Goal: Transaction & Acquisition: Purchase product/service

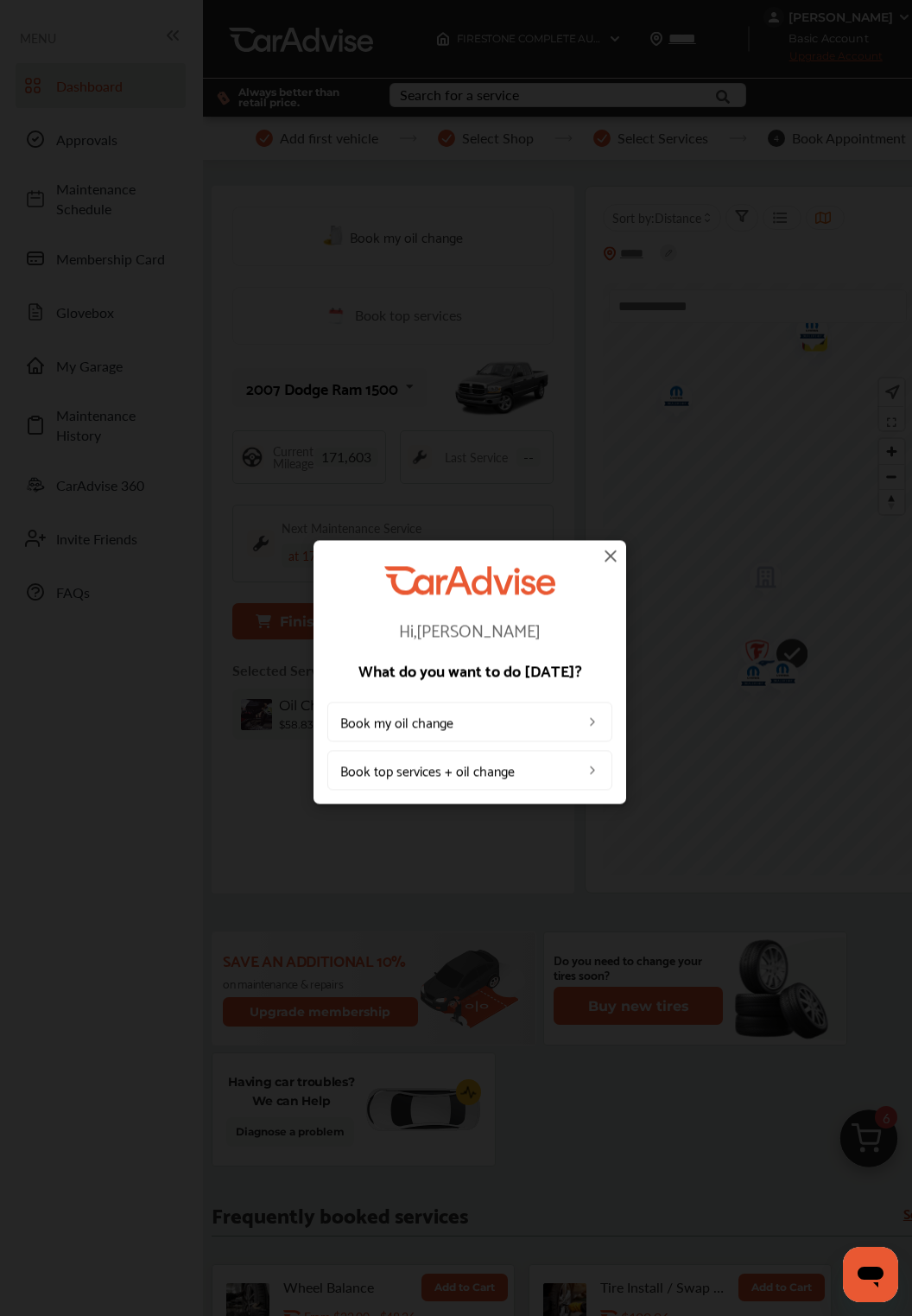
click at [608, 773] on link "Book top services + oil change" at bounding box center [469, 769] width 285 height 40
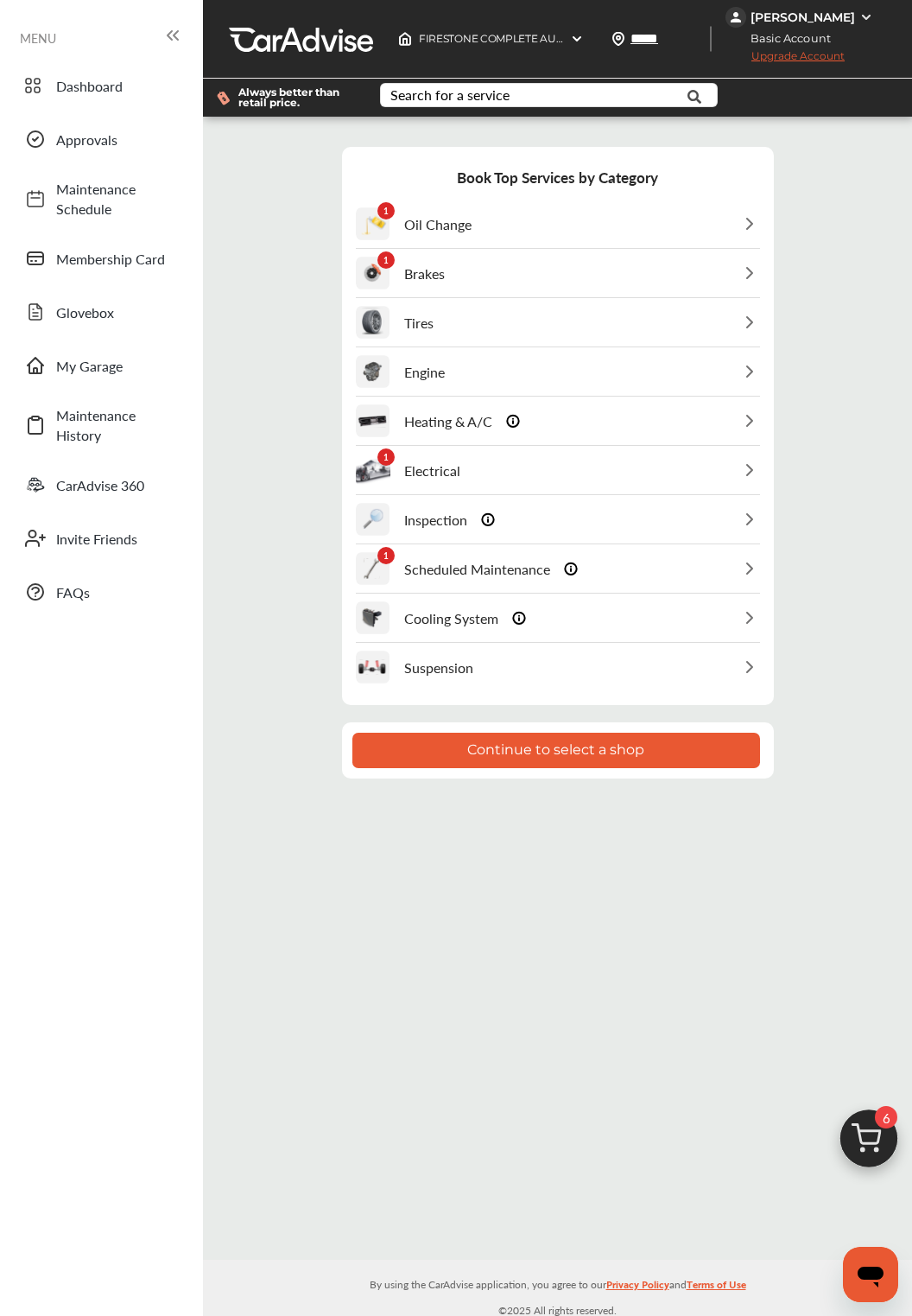
click at [758, 287] on div "1 Brakes" at bounding box center [558, 273] width 404 height 47
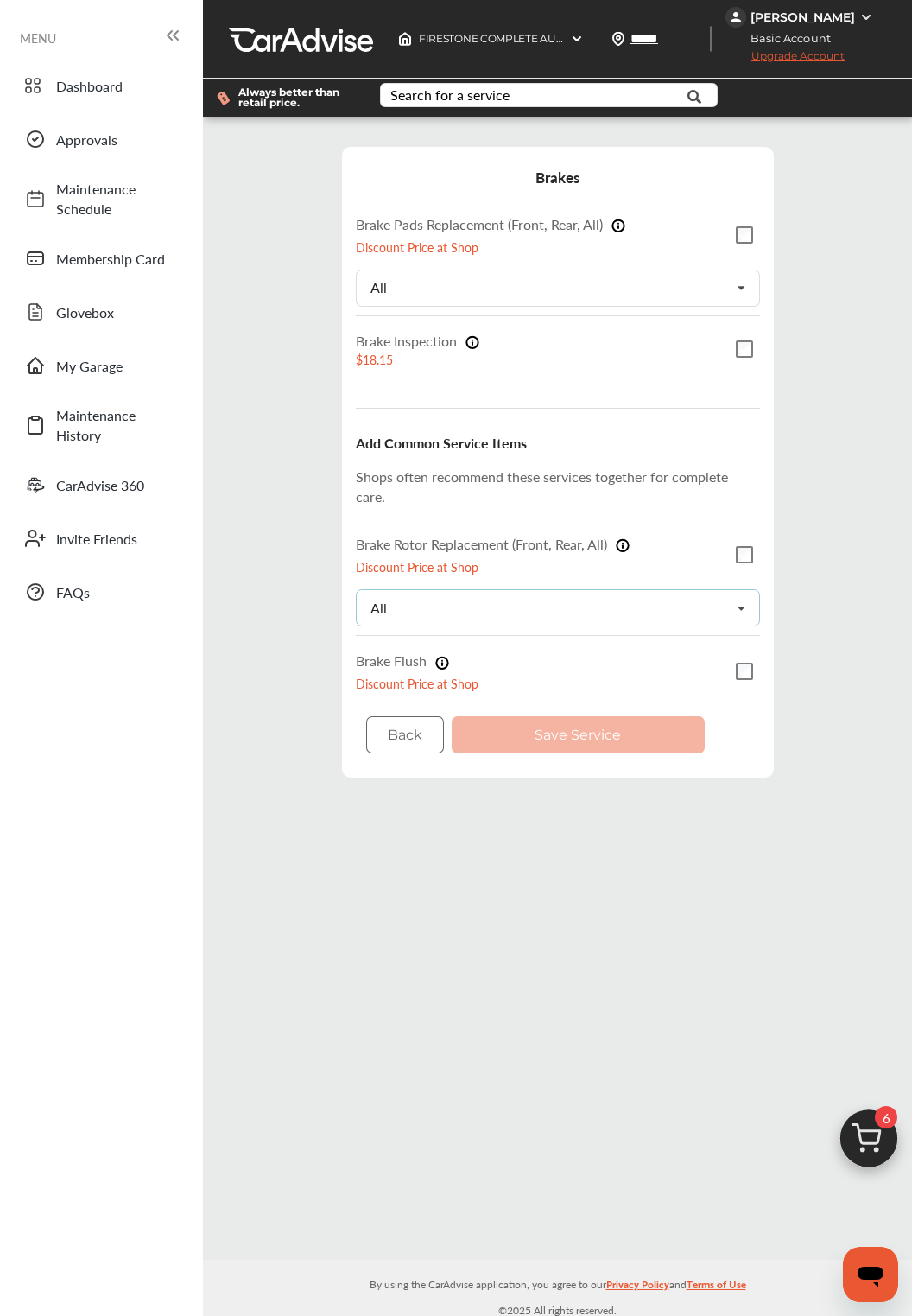
click at [748, 606] on icon at bounding box center [741, 609] width 29 height 37
click at [745, 592] on icon at bounding box center [741, 609] width 29 height 37
click at [812, 521] on div "Step 3 / 7 - Select Services Cancel Brakes Brake Pads Replacement (Front, Rear,…" at bounding box center [557, 462] width 700 height 665
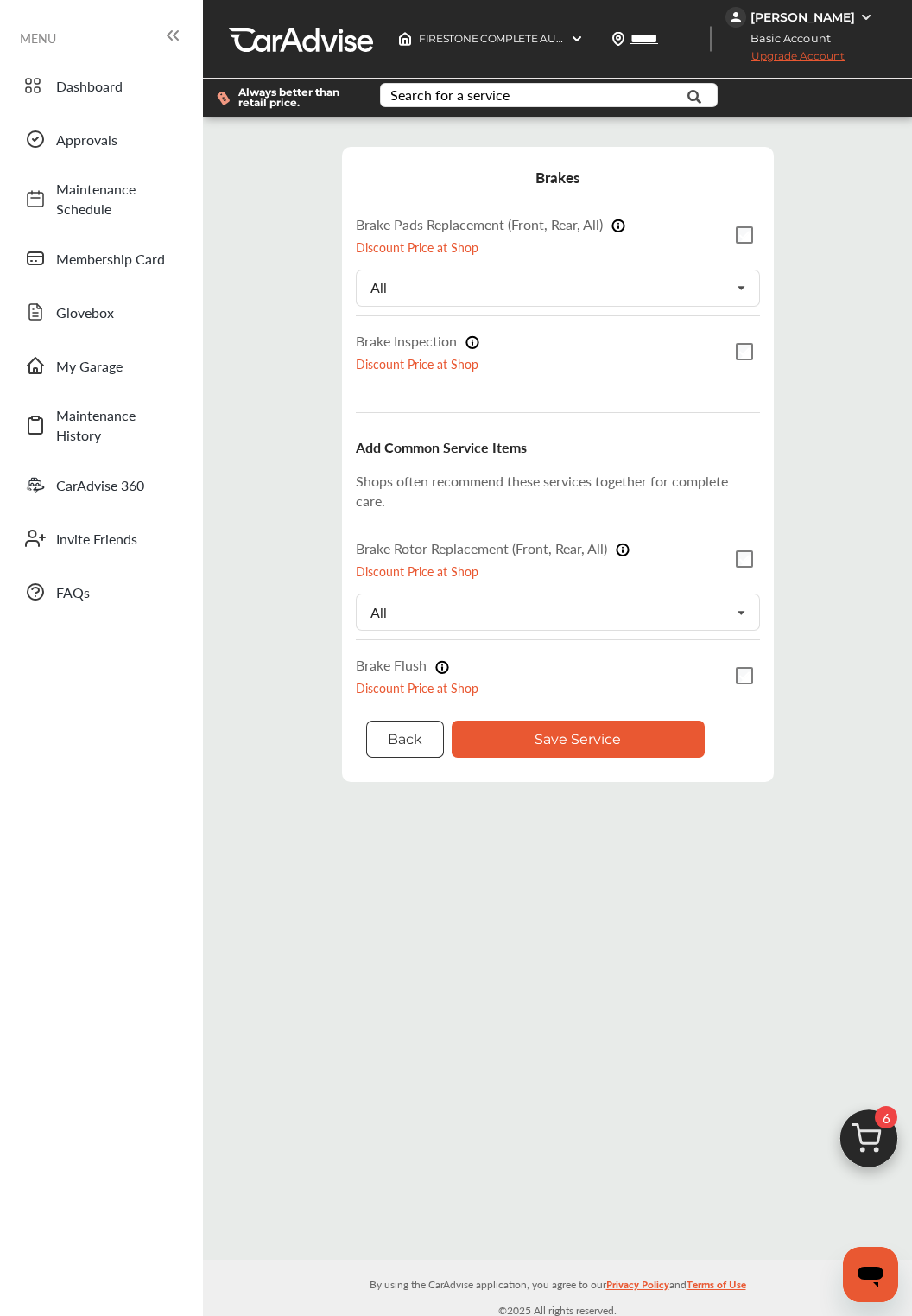
click at [423, 721] on button "Back" at bounding box center [405, 739] width 77 height 37
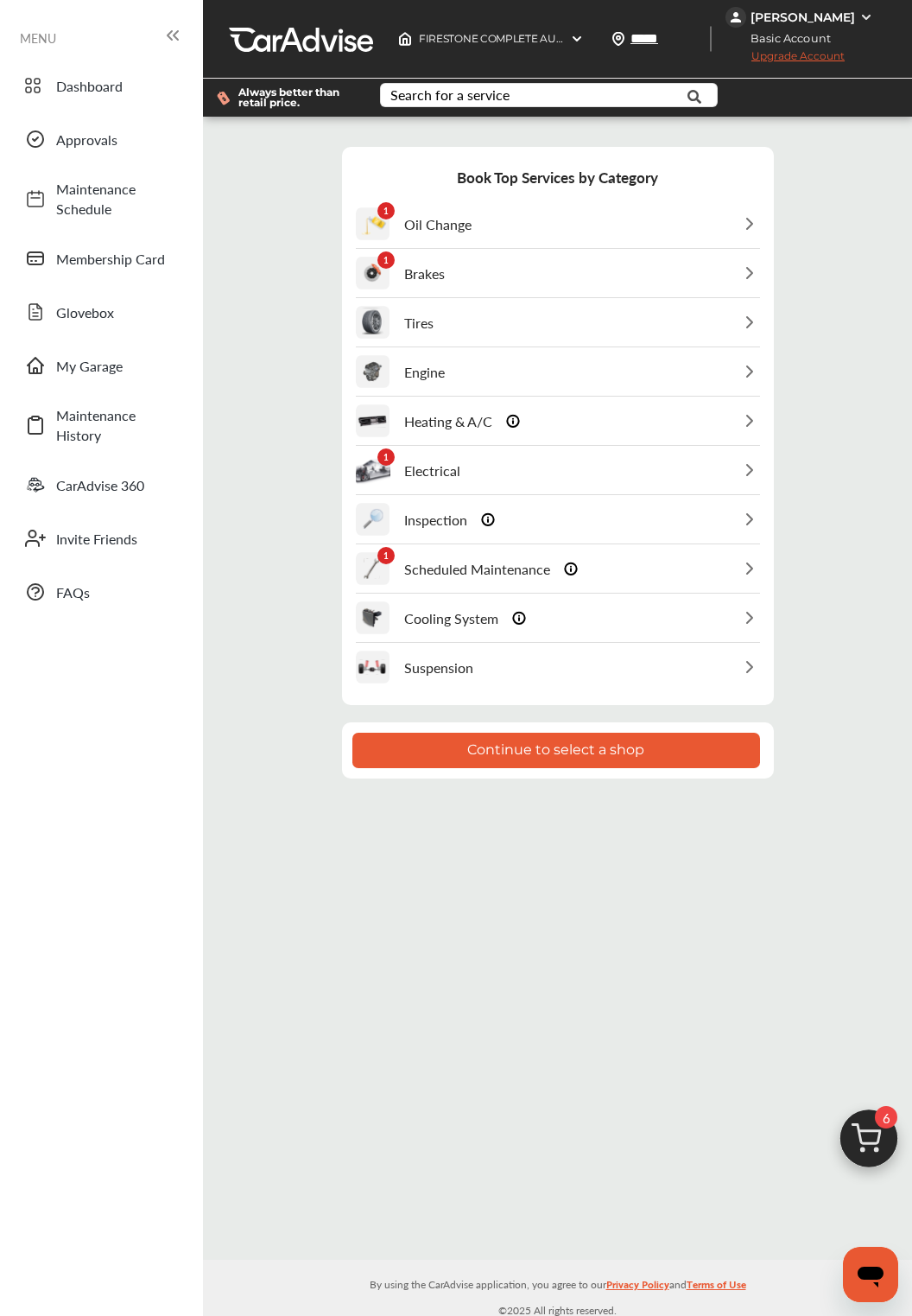
click at [699, 460] on div "1 Electrical" at bounding box center [558, 470] width 404 height 47
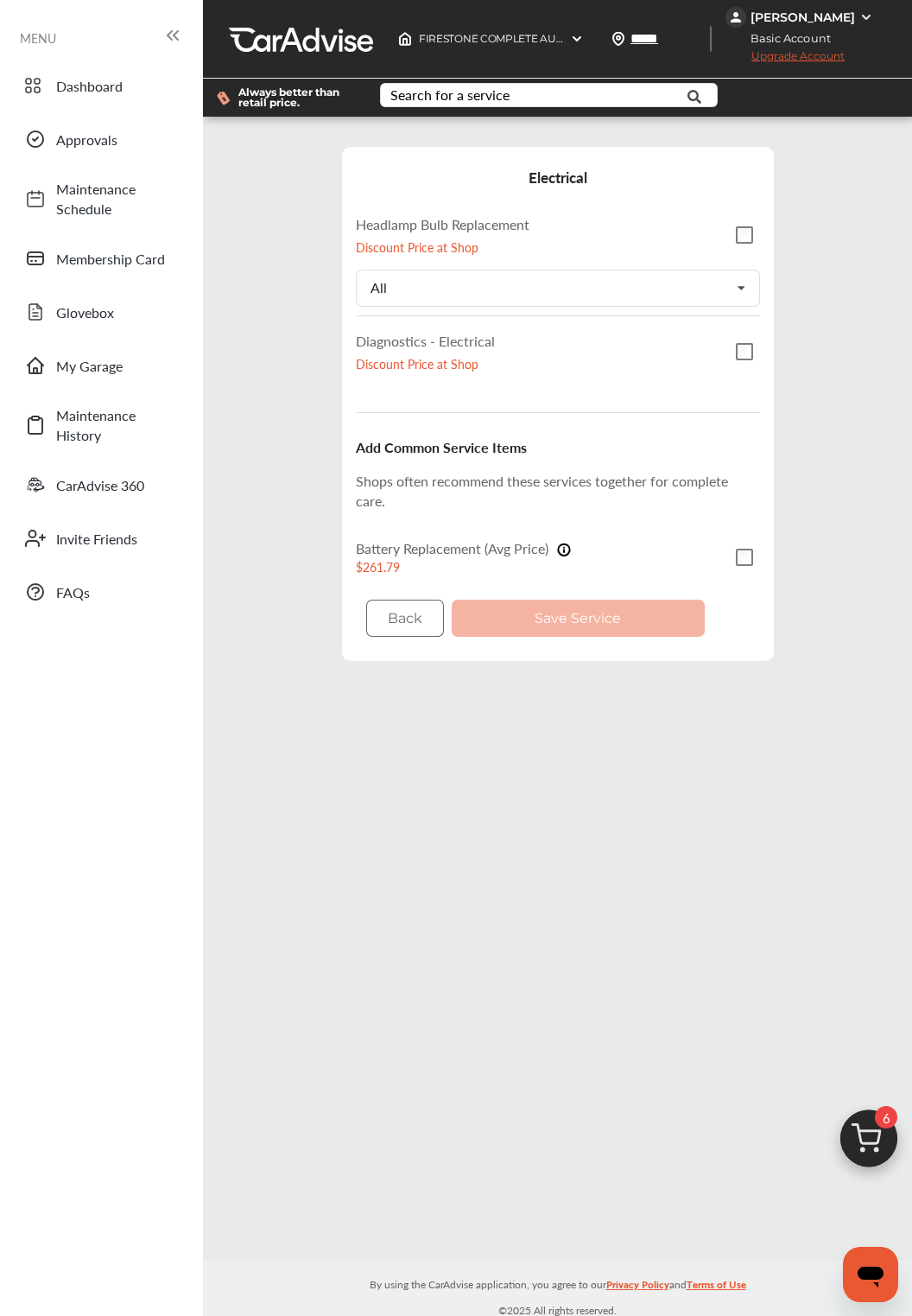
click at [466, 251] on p "Discount Price at Shop" at bounding box center [442, 247] width 173 height 17
click at [645, 299] on div "All All Left Right" at bounding box center [558, 288] width 404 height 37
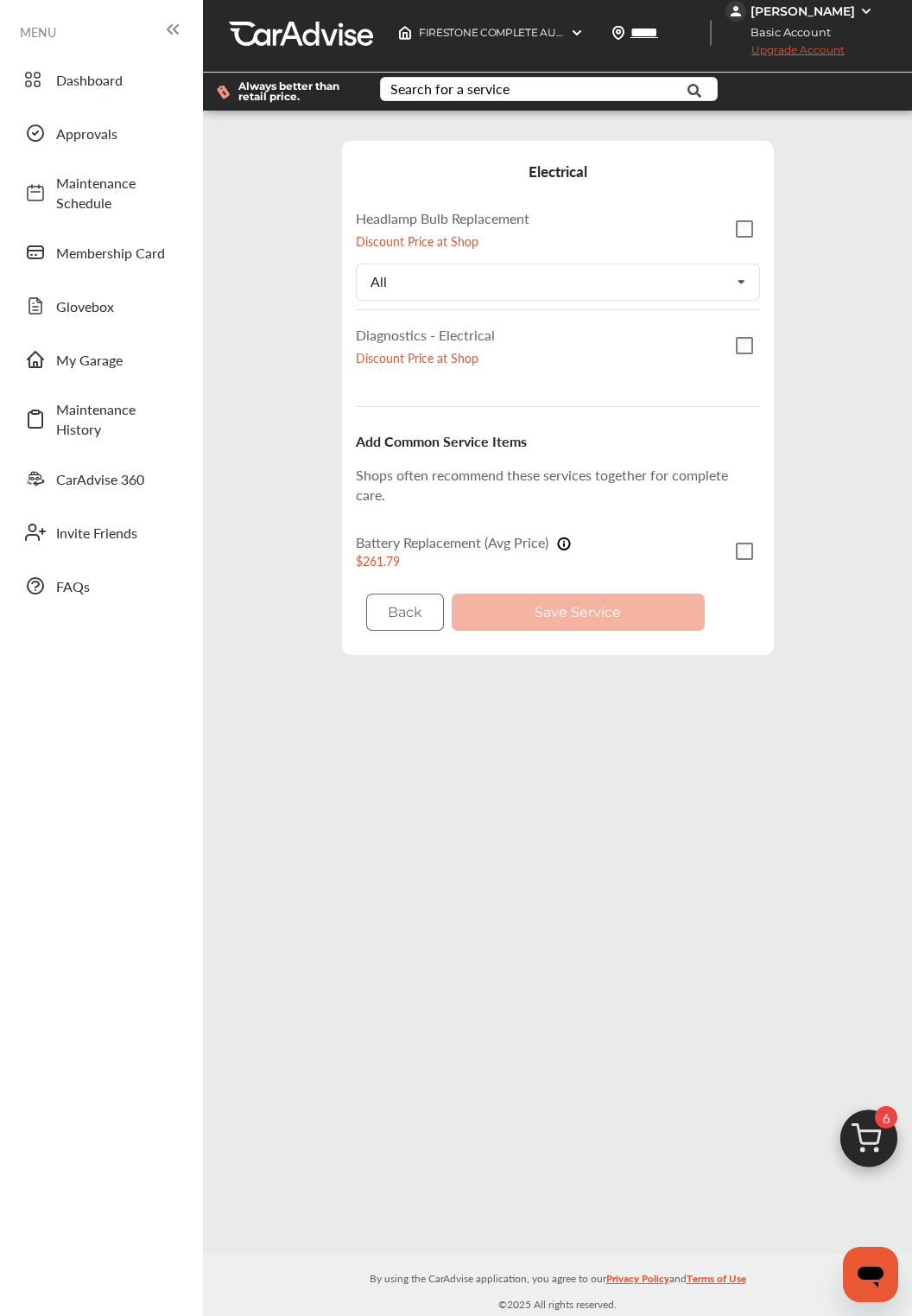
click at [667, 604] on div "Back Save Service" at bounding box center [558, 613] width 404 height 58
click at [416, 614] on button "Back" at bounding box center [405, 612] width 77 height 37
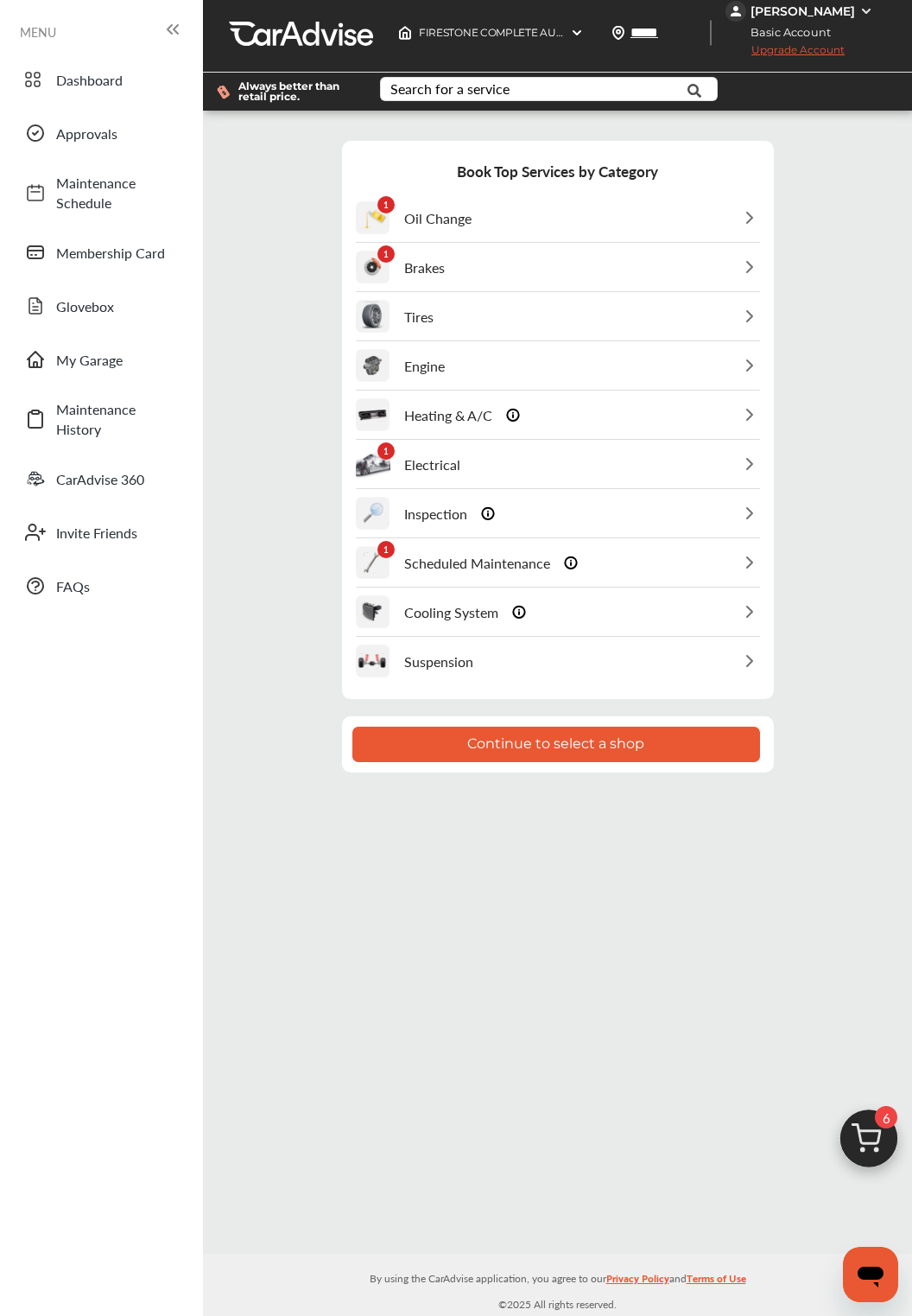
click at [623, 457] on div "1 Electrical" at bounding box center [558, 464] width 404 height 47
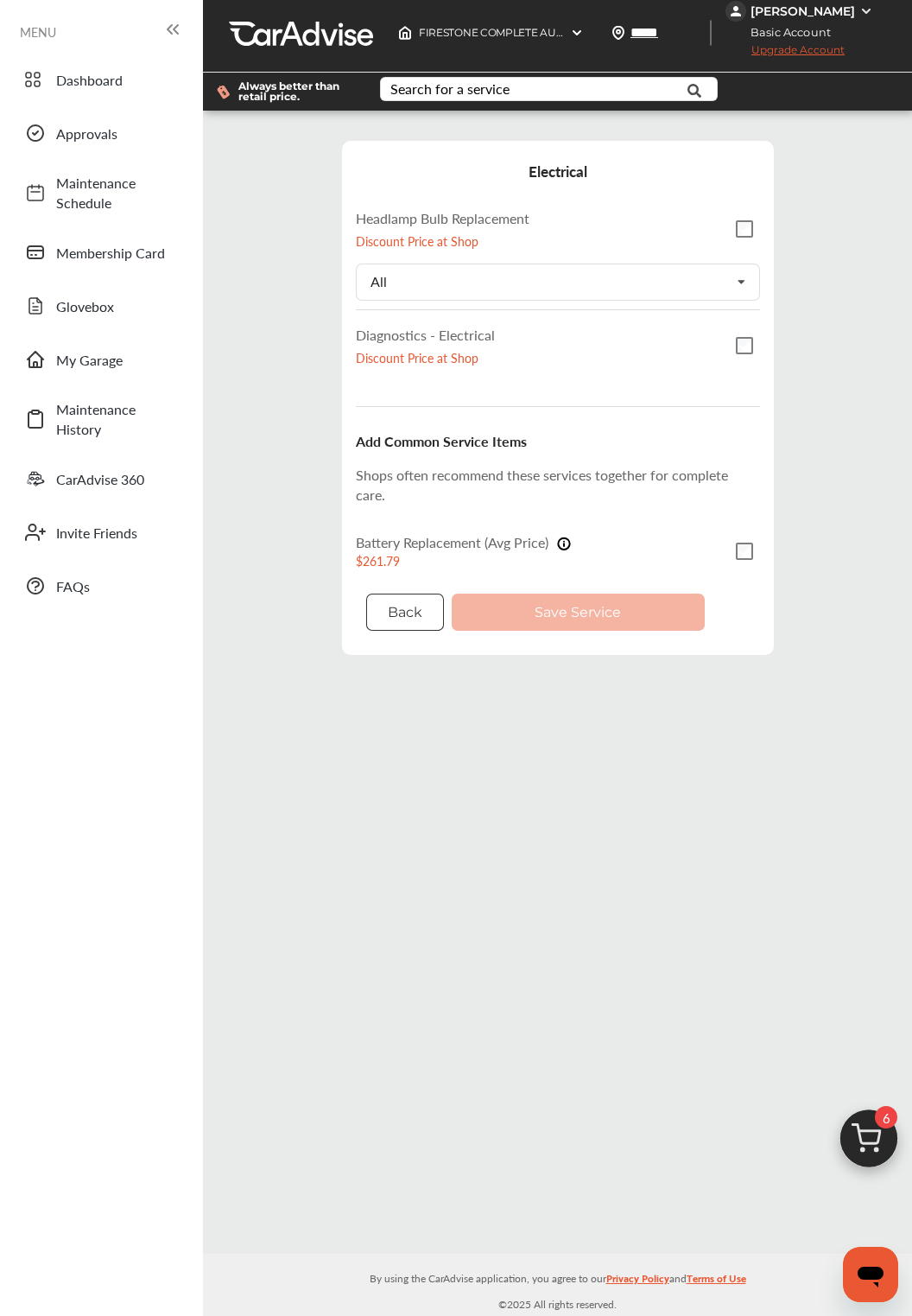
click at [437, 603] on button "Back" at bounding box center [405, 612] width 77 height 37
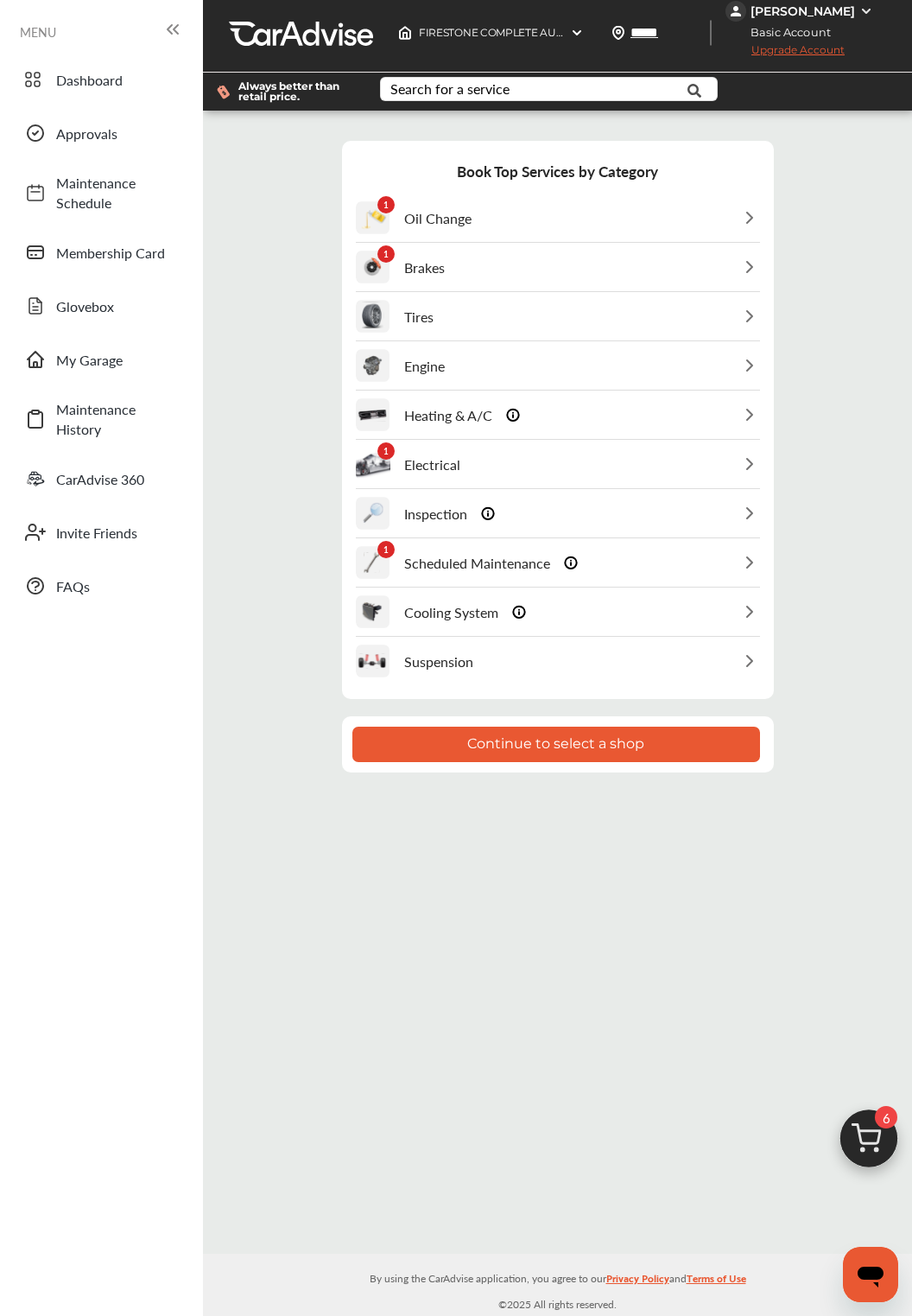
click at [603, 550] on div "1 Scheduled Maintenance" at bounding box center [558, 562] width 404 height 47
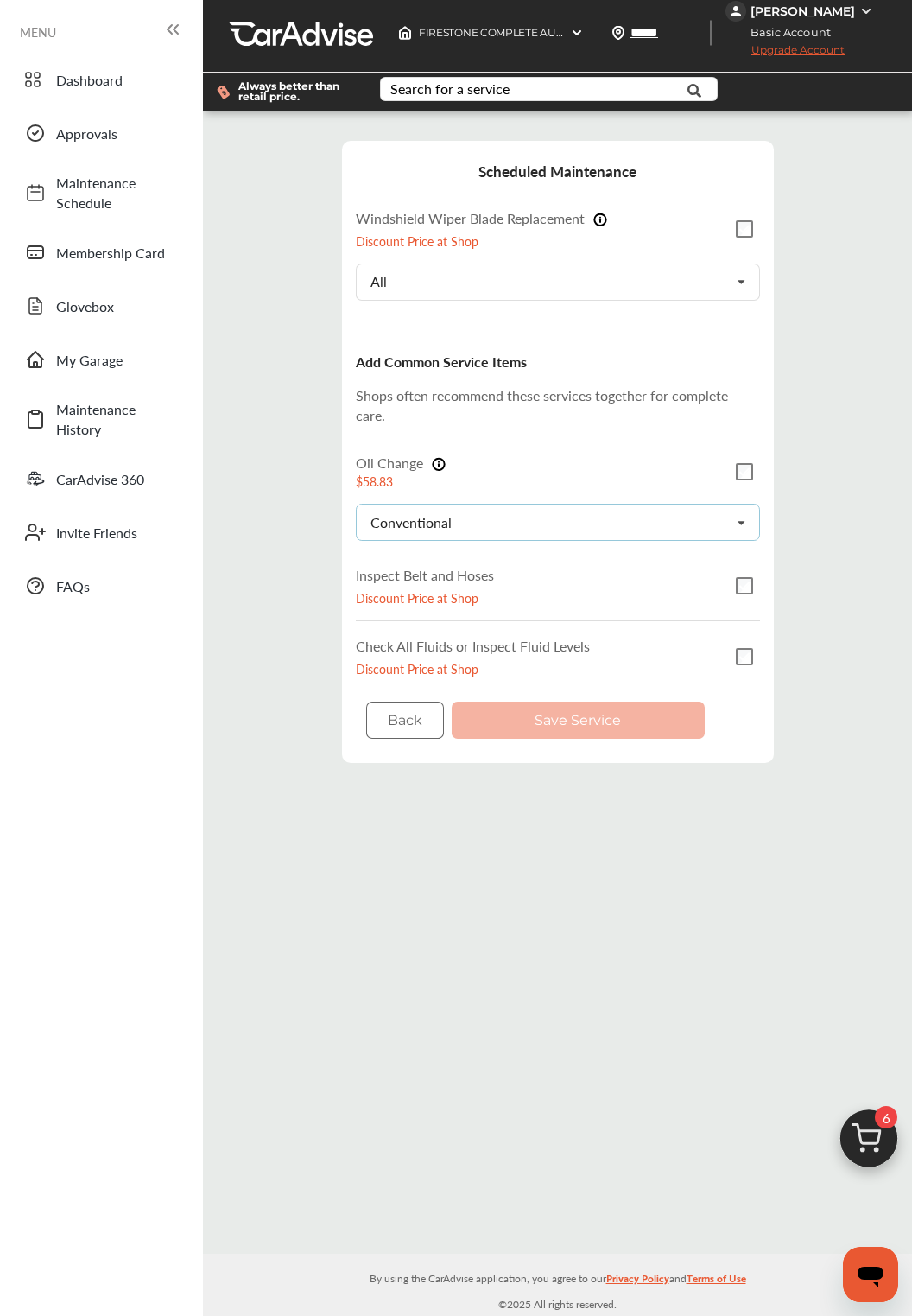
click at [751, 513] on icon at bounding box center [741, 523] width 29 height 37
click at [703, 503] on div "Conventional Conventional Synthetic-blend Full-synthetic Euro-synthetic Diesel-…" at bounding box center [558, 522] width 404 height 37
click at [480, 592] on p "Discount Price at Shop" at bounding box center [425, 598] width 138 height 17
click at [681, 707] on button "Save Service" at bounding box center [578, 720] width 253 height 37
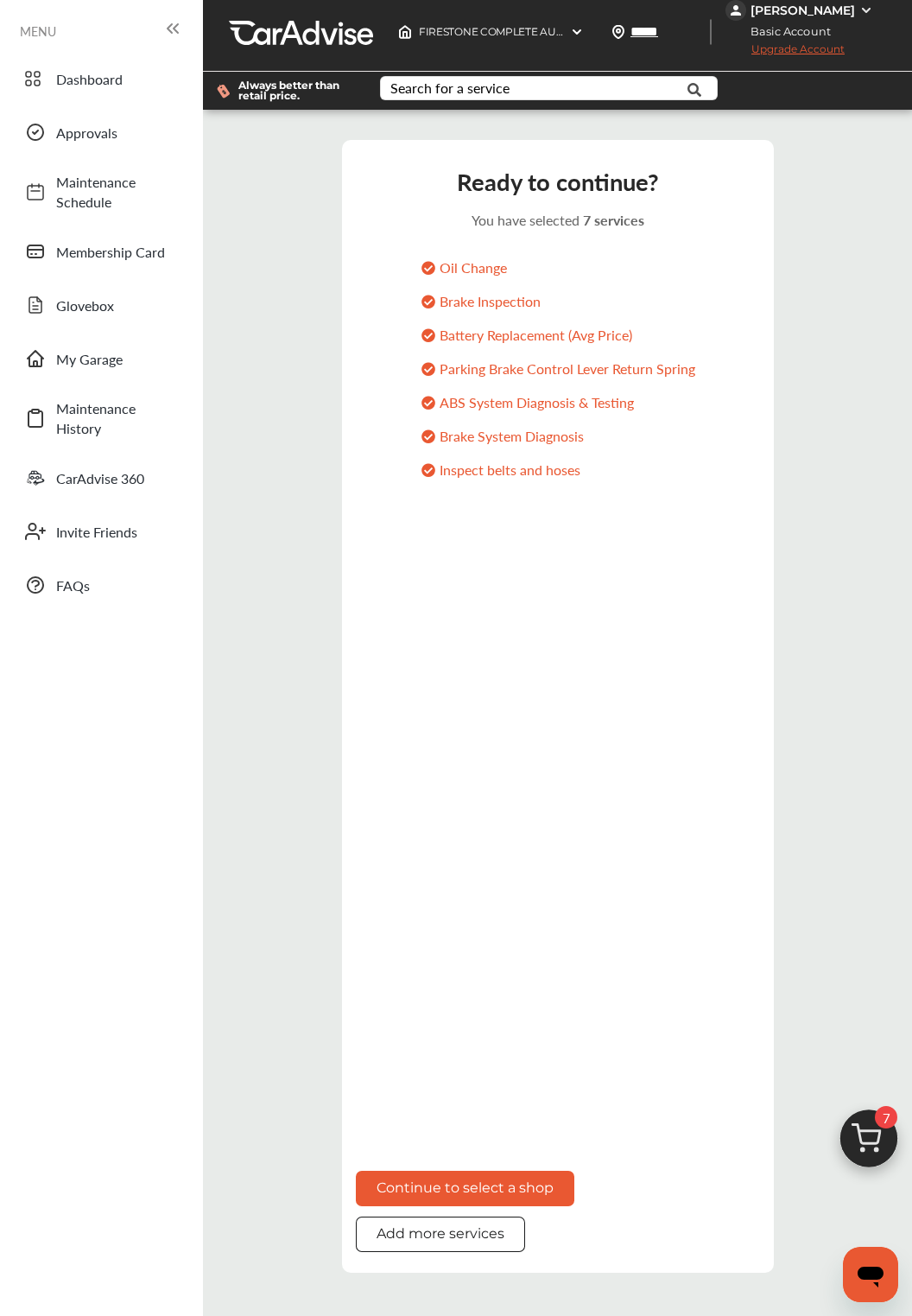
click at [593, 333] on p "Battery Replacement (Avg Price)" at bounding box center [557, 335] width 276 height 20
click at [629, 303] on p "Brake Inspection" at bounding box center [557, 301] width 276 height 20
click at [498, 1252] on button "Add more services" at bounding box center [440, 1234] width 169 height 36
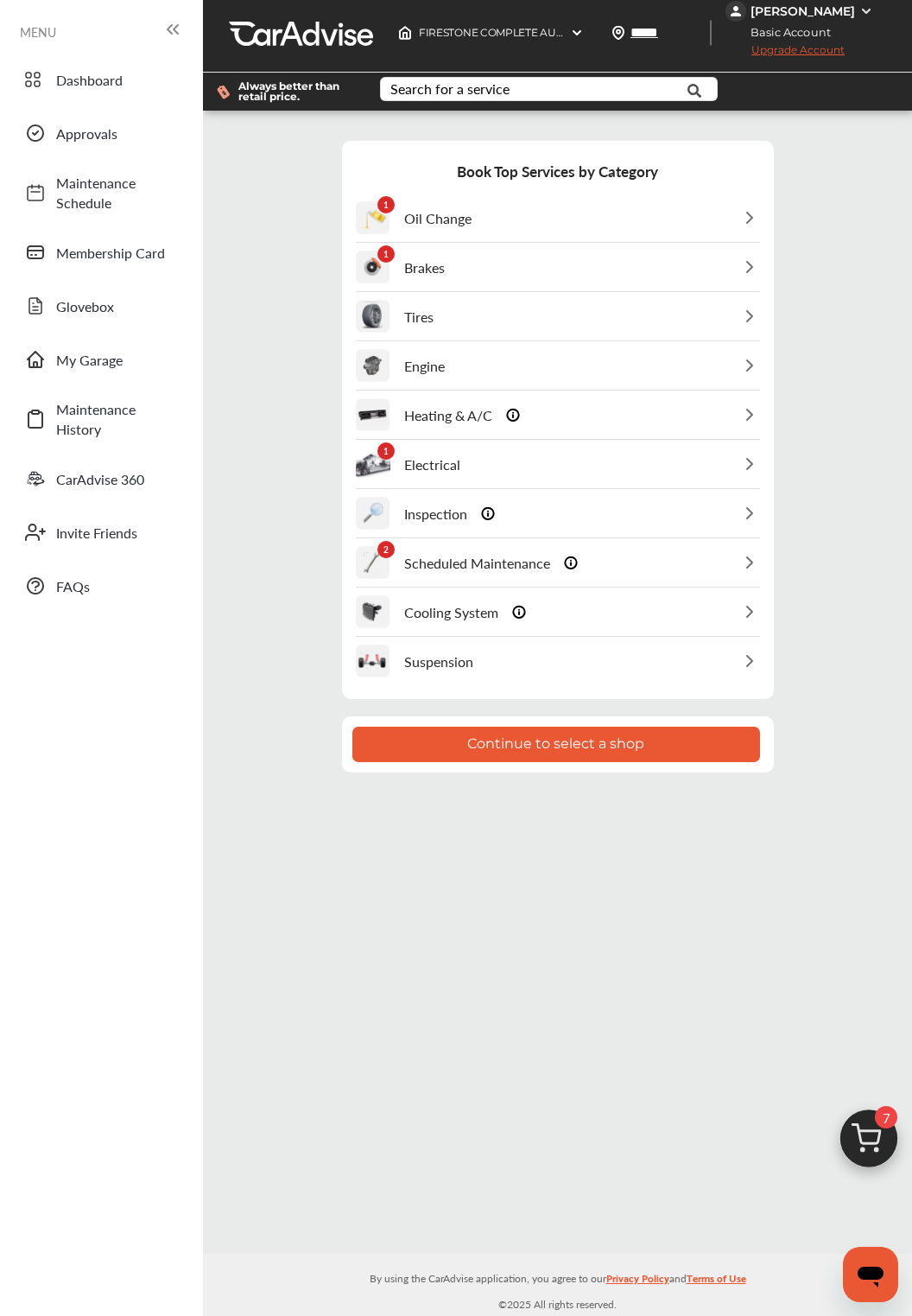
click at [533, 561] on div "2 Scheduled Maintenance" at bounding box center [466, 562] width 221 height 47
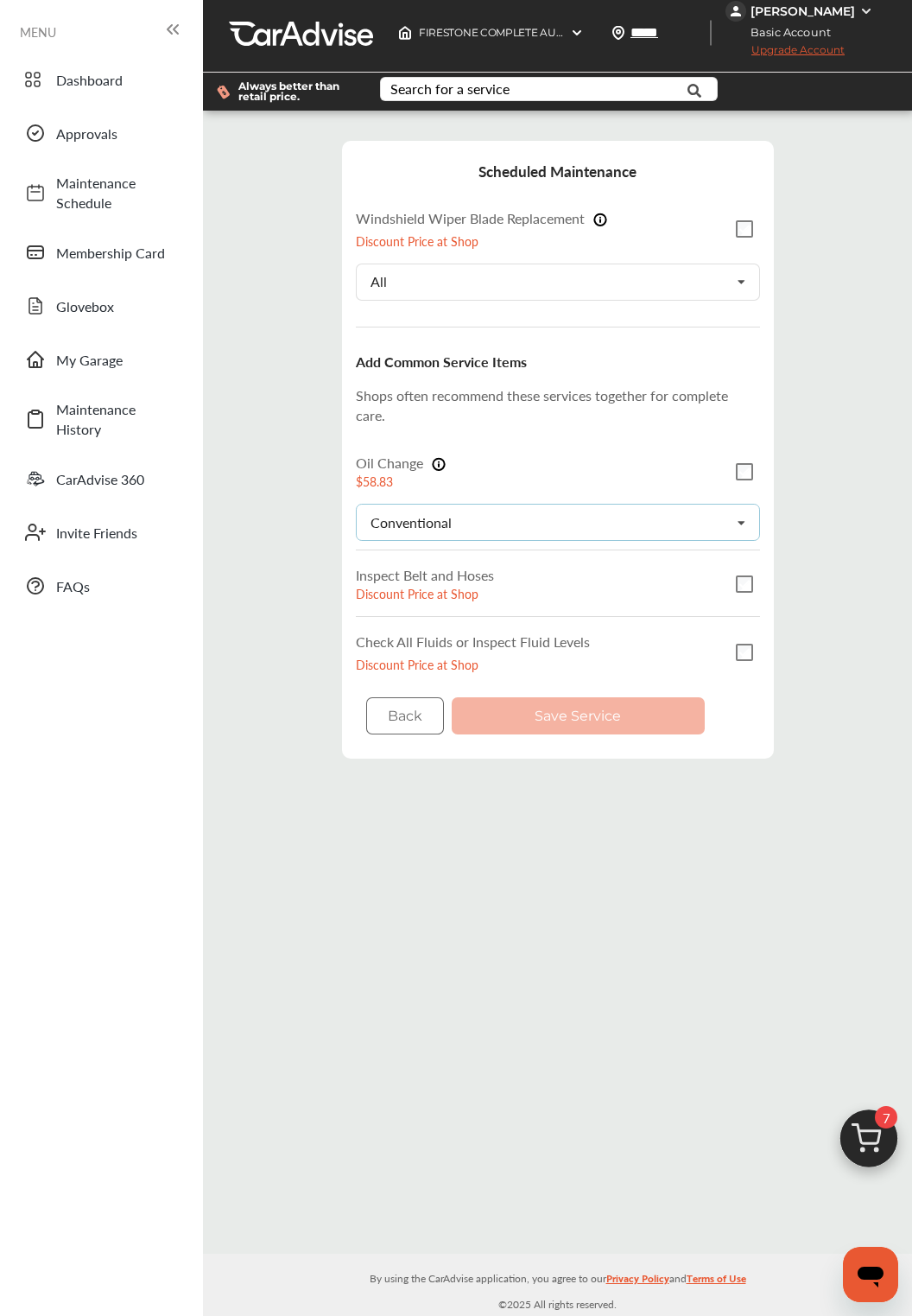
click at [751, 525] on icon at bounding box center [741, 523] width 29 height 37
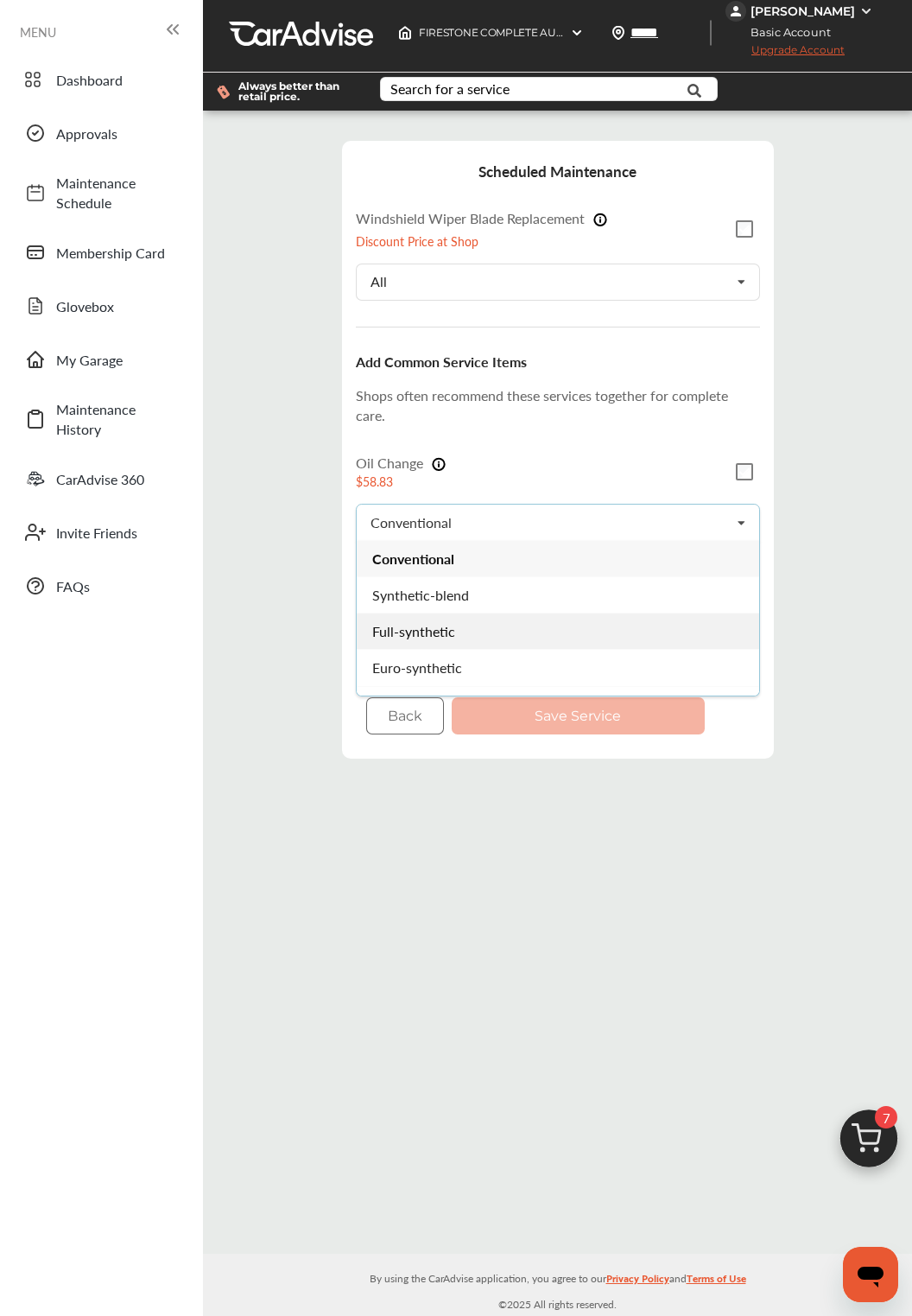
click at [651, 625] on div "Full-synthetic" at bounding box center [558, 630] width 402 height 36
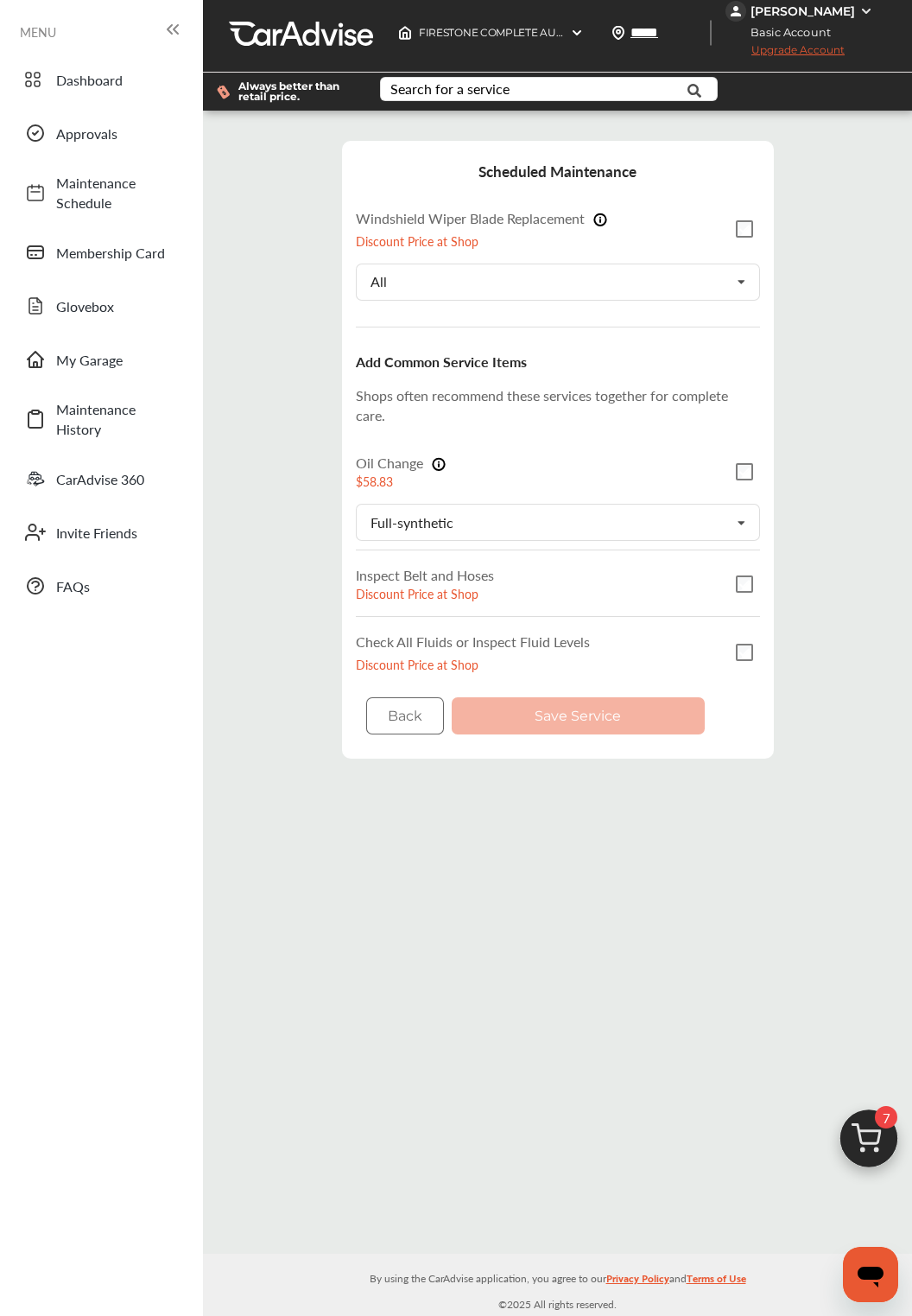
click at [692, 714] on div "Back Save Service" at bounding box center [558, 716] width 404 height 58
click at [757, 761] on div "Step 3 / 7 - Select Services Cancel Scheduled Maintenance Windshield Wiper Blad…" at bounding box center [557, 450] width 700 height 652
click at [731, 512] on icon at bounding box center [741, 523] width 29 height 37
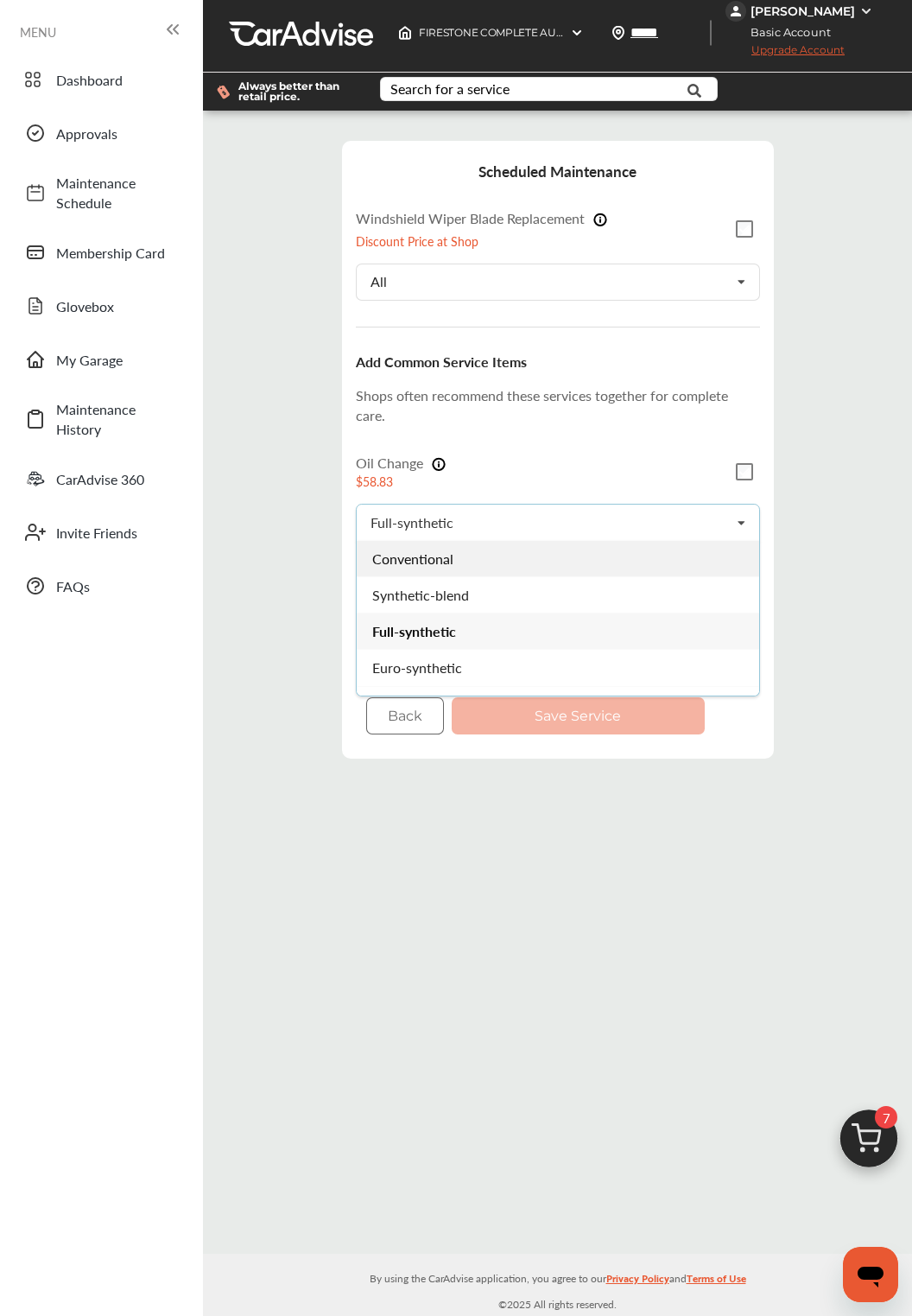
click at [687, 558] on div "Conventional" at bounding box center [558, 557] width 402 height 36
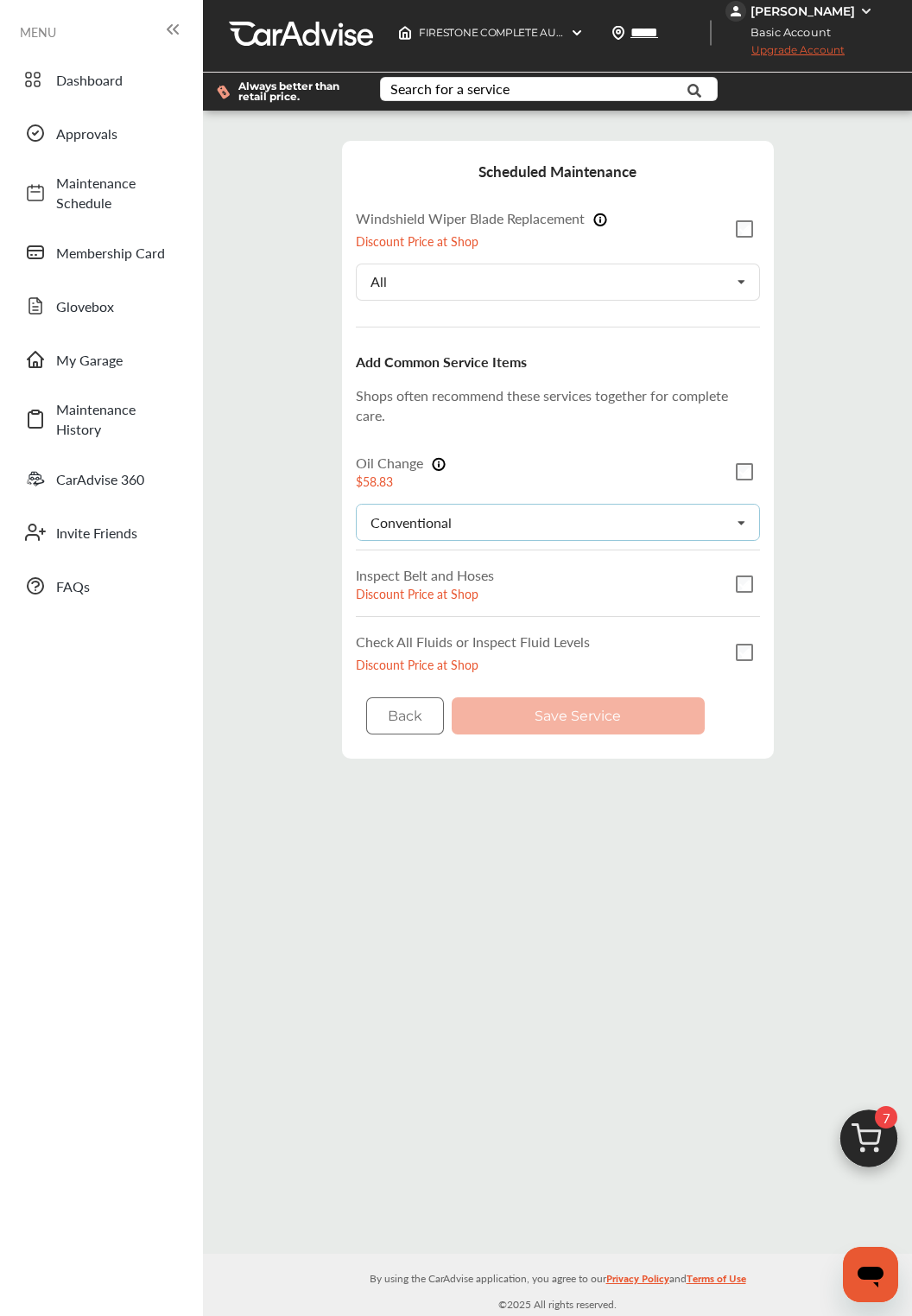
click at [711, 517] on div "Conventional Conventional Synthetic-blend Full-synthetic Euro-synthetic Diesel-…" at bounding box center [558, 522] width 404 height 37
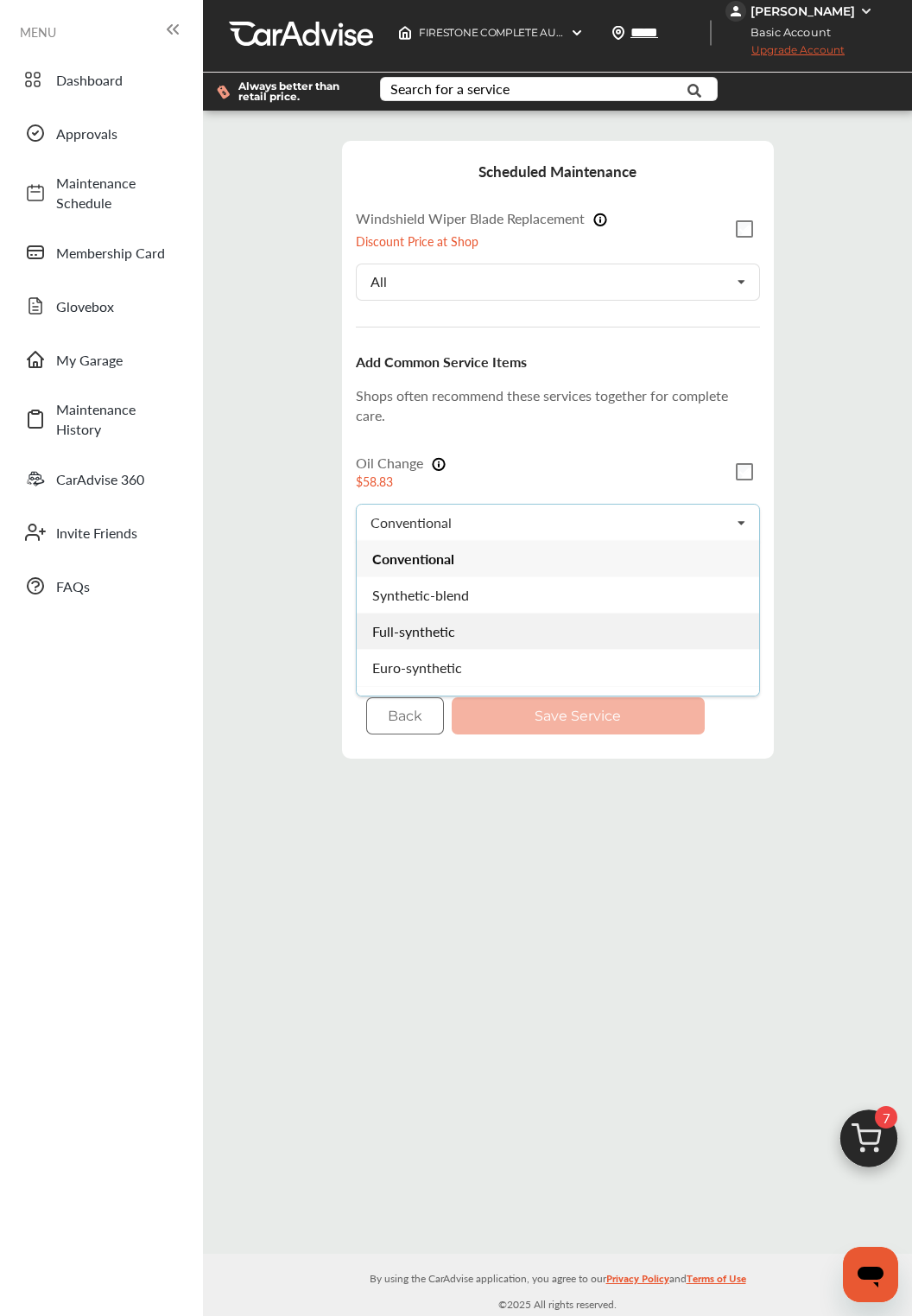
click at [689, 624] on div "Full-synthetic" at bounding box center [558, 630] width 402 height 36
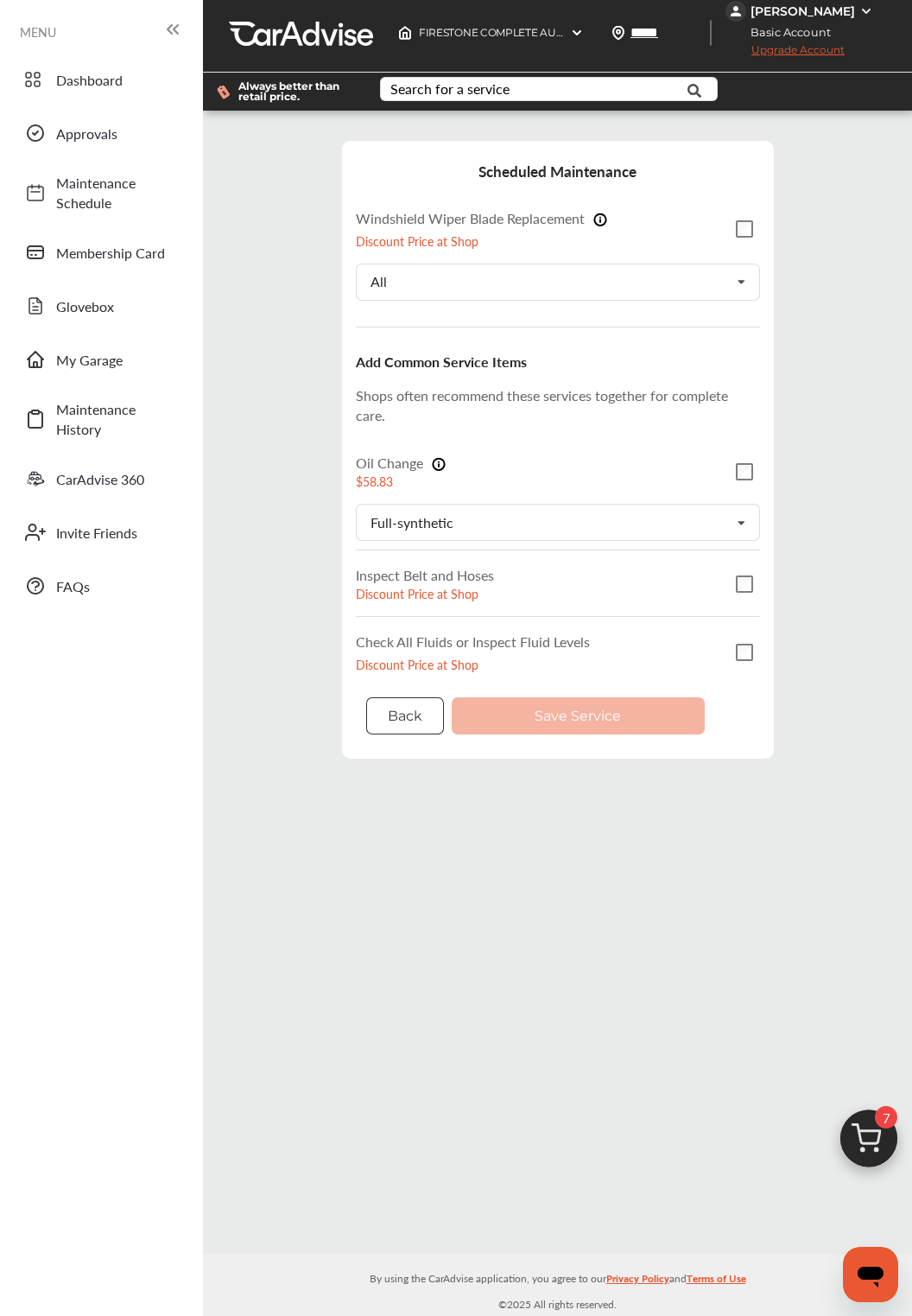
click at [423, 715] on button "Back" at bounding box center [405, 715] width 77 height 37
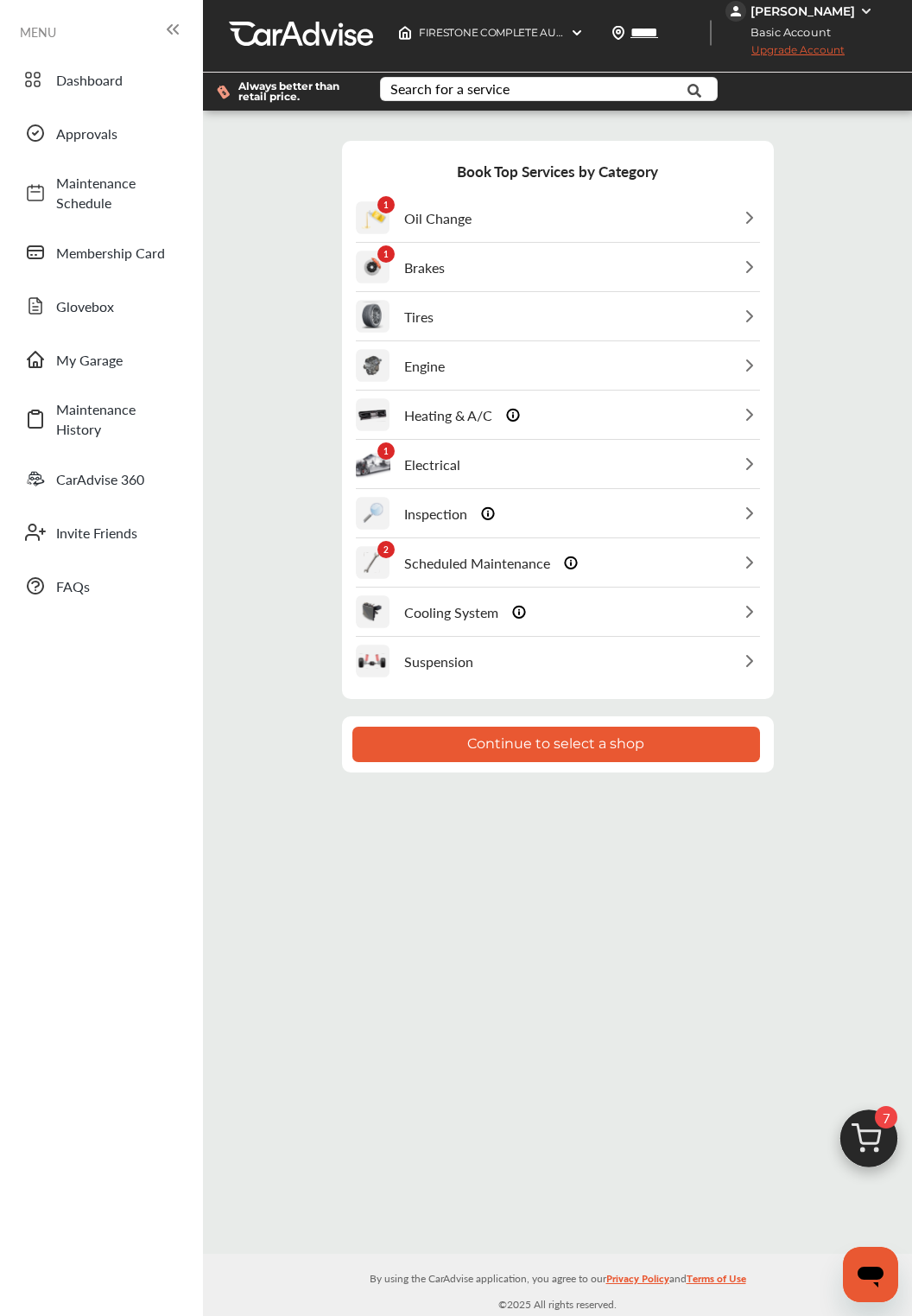
click at [644, 253] on div "1 Brakes" at bounding box center [558, 267] width 404 height 47
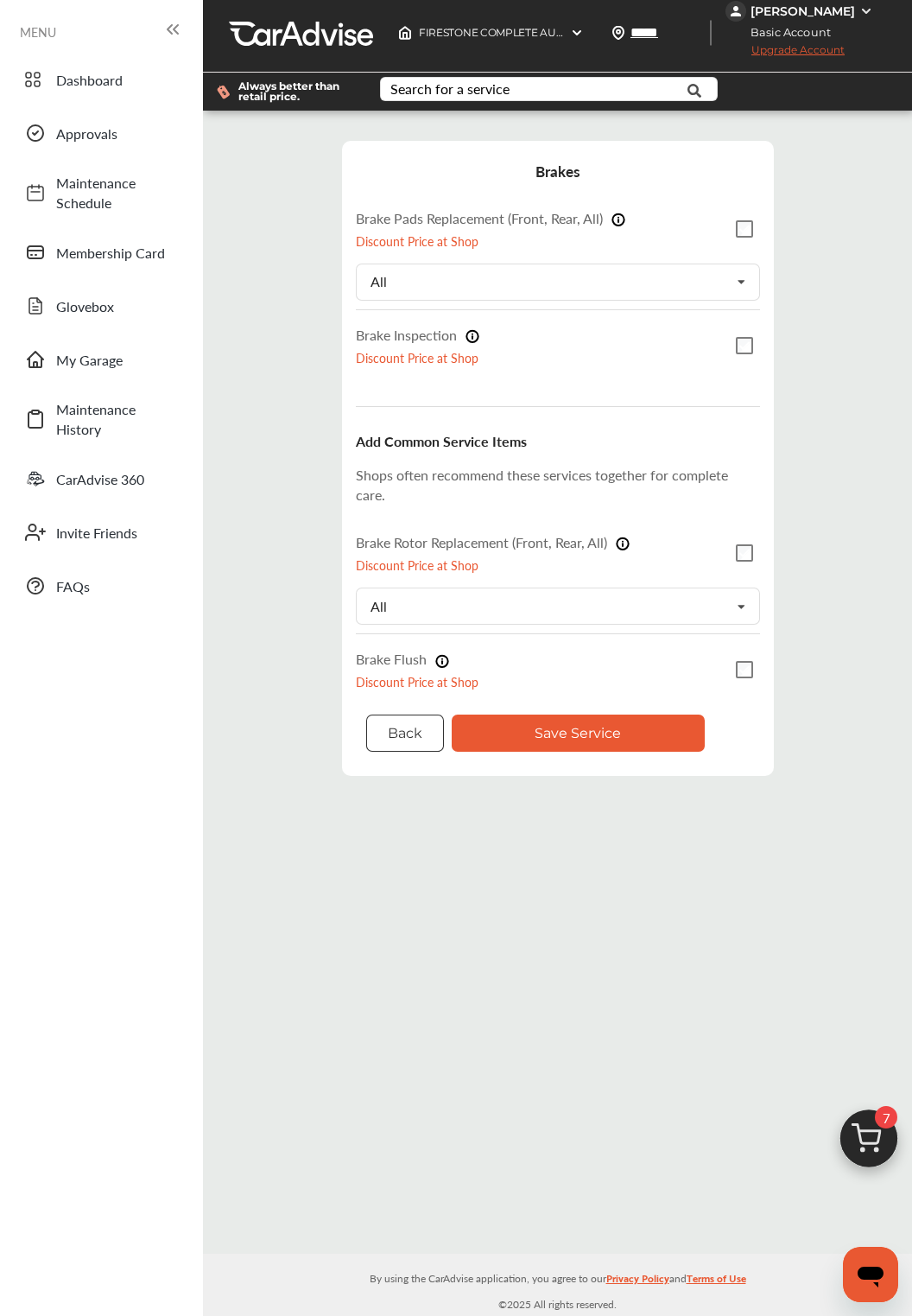
click at [423, 733] on button "Back" at bounding box center [405, 733] width 77 height 37
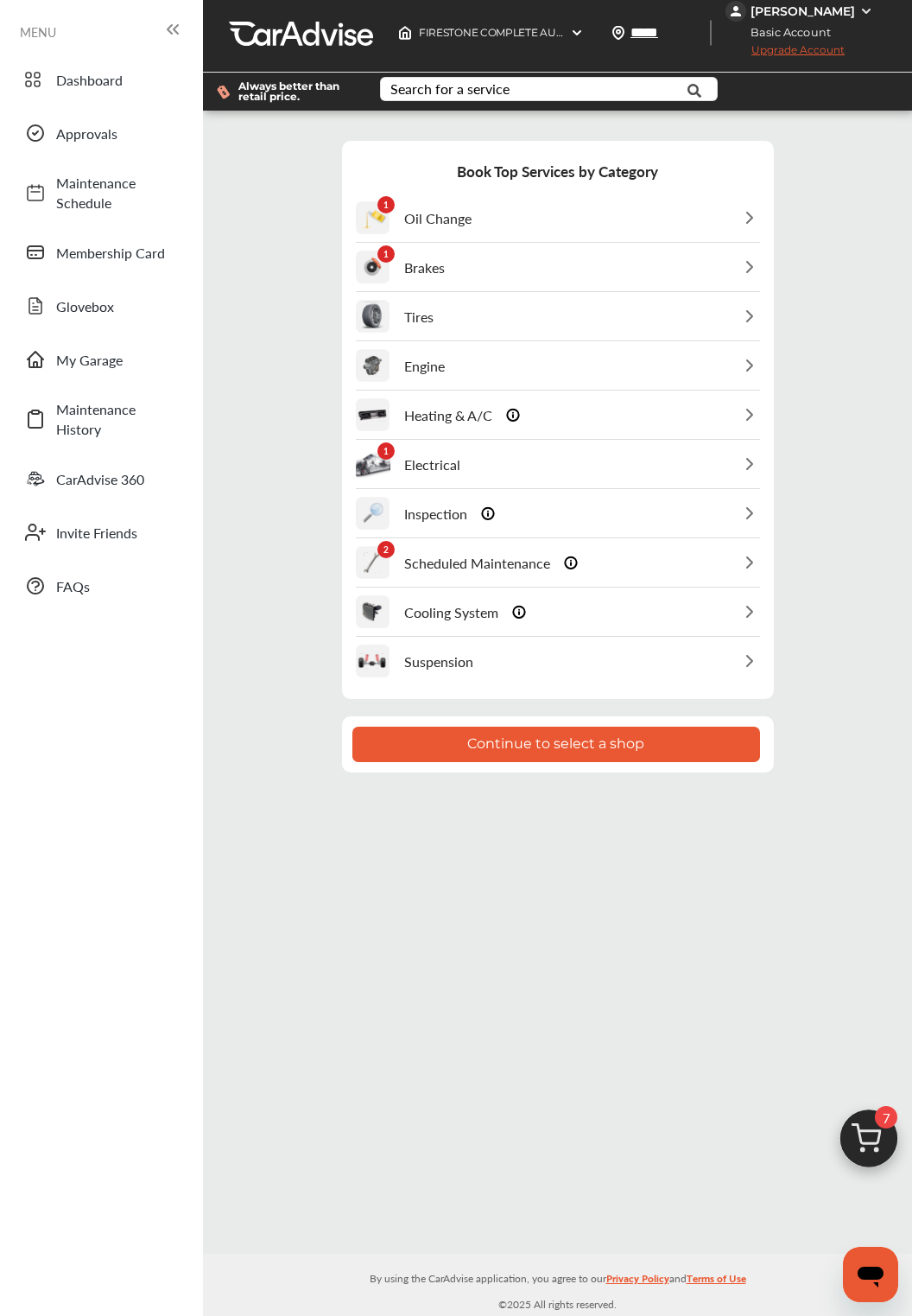
click at [662, 266] on div "1 Brakes" at bounding box center [558, 267] width 404 height 47
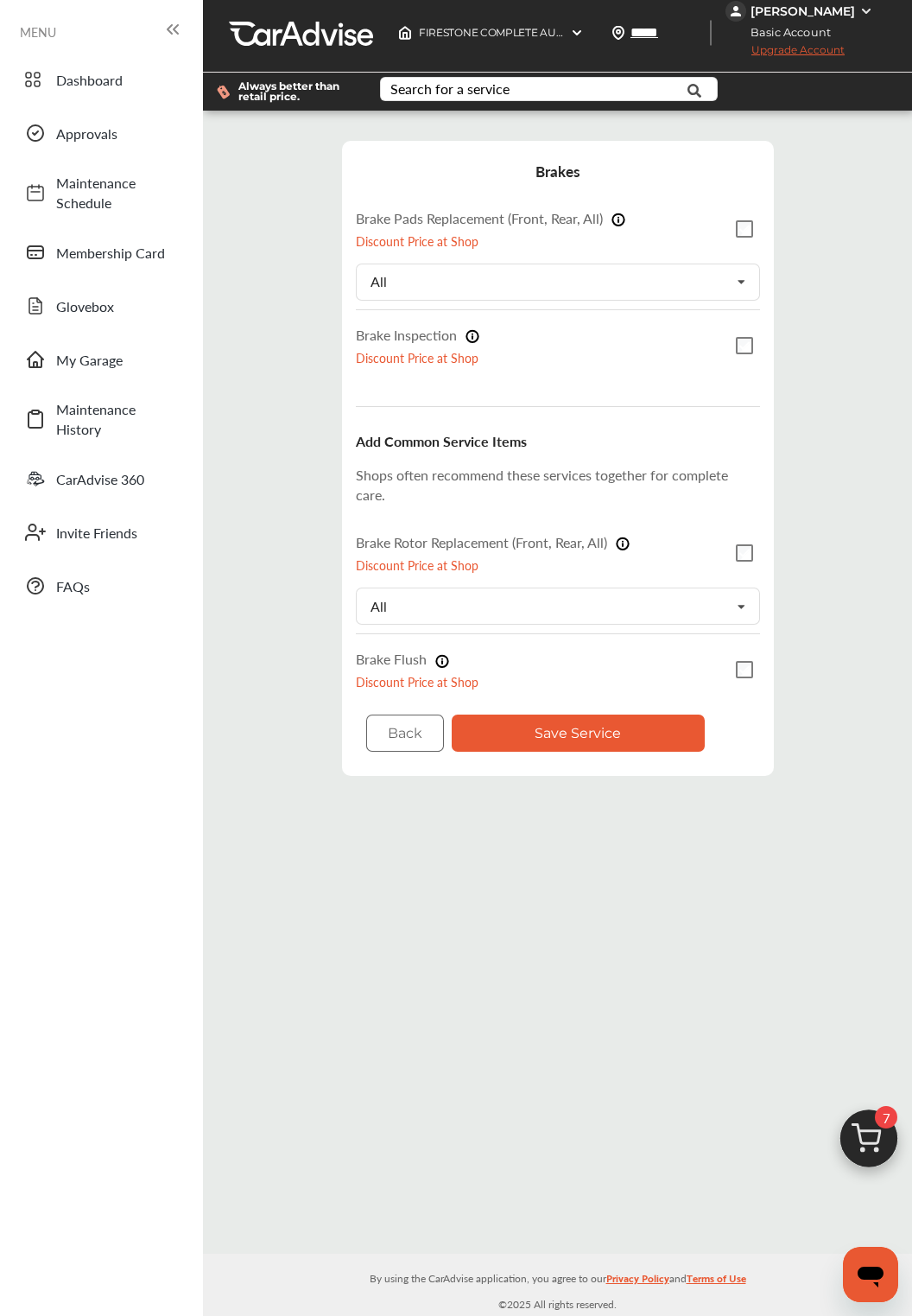
click at [640, 714] on button "Save Service" at bounding box center [578, 733] width 253 height 37
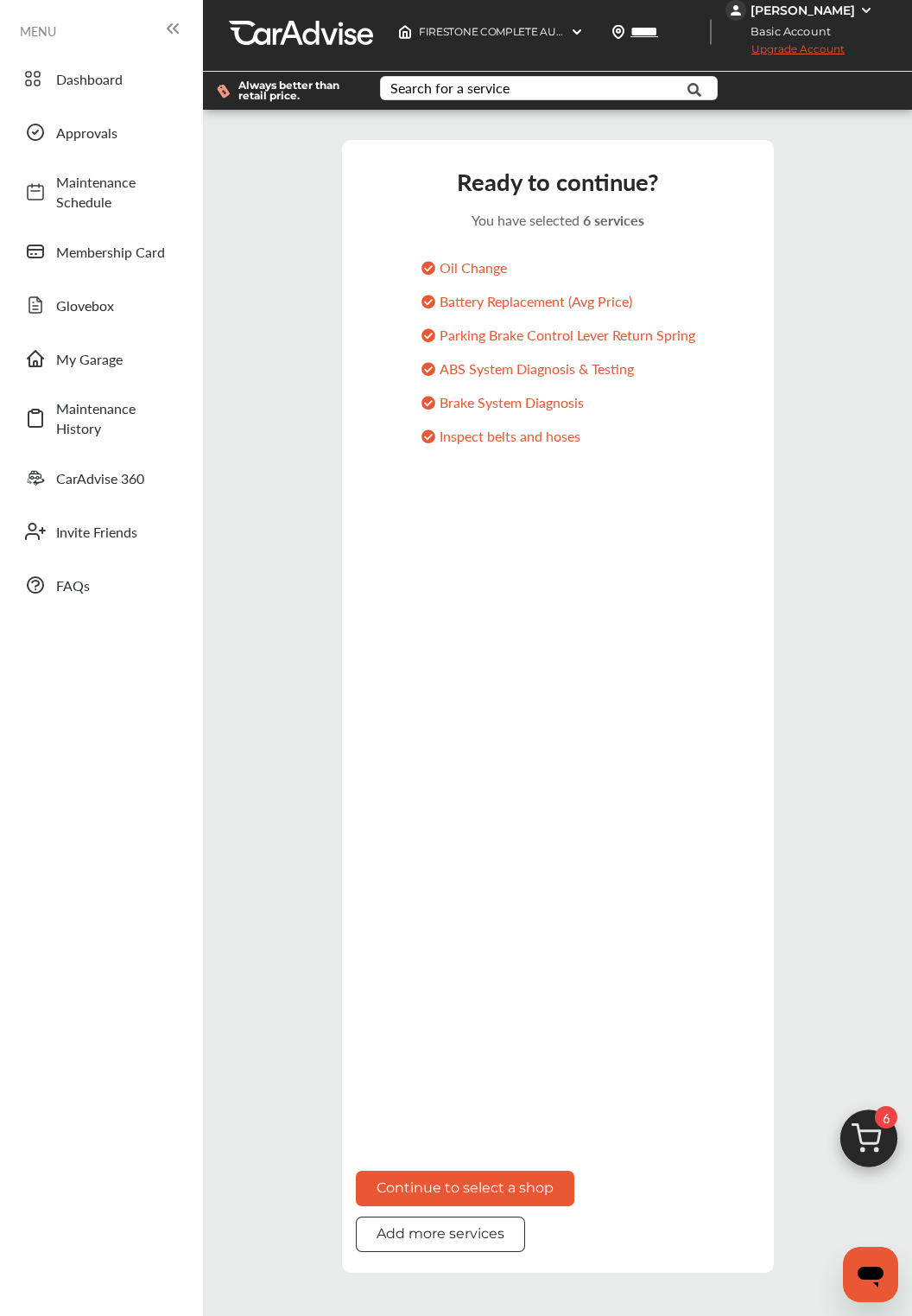
click at [508, 1252] on button "Add more services" at bounding box center [440, 1234] width 169 height 36
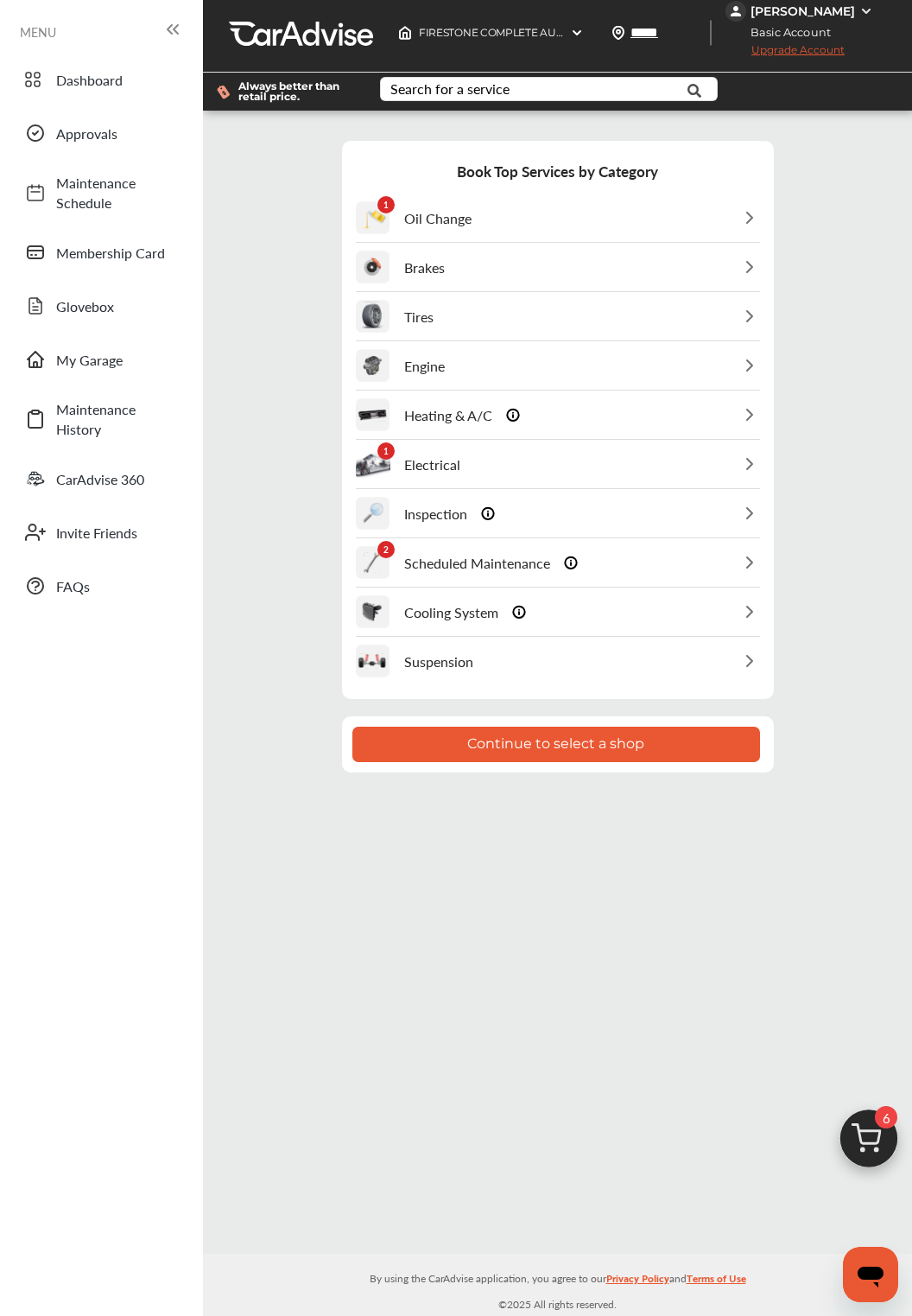
click at [670, 516] on div "Inspection" at bounding box center [558, 513] width 404 height 47
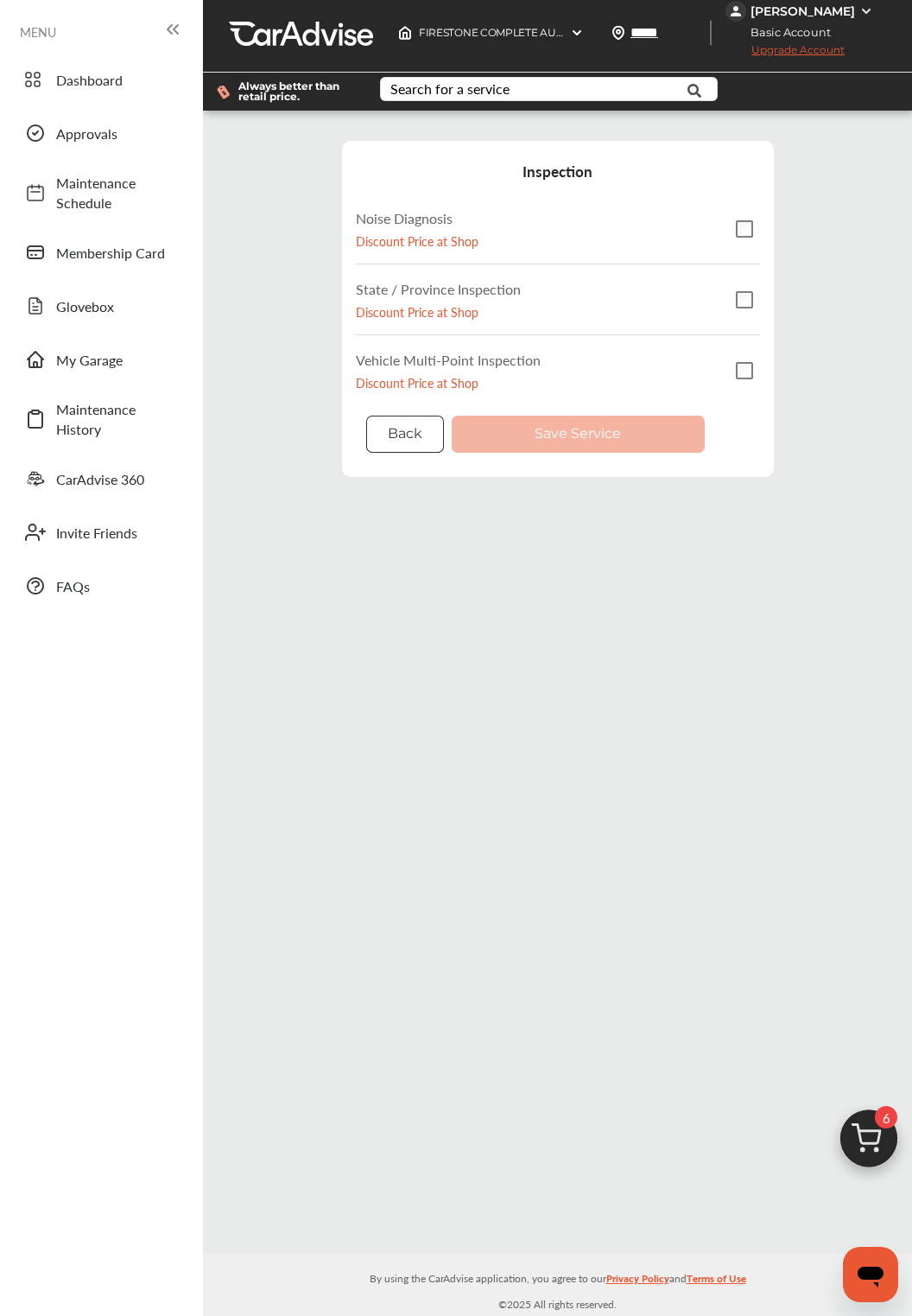
click at [442, 427] on button "Back" at bounding box center [405, 434] width 77 height 37
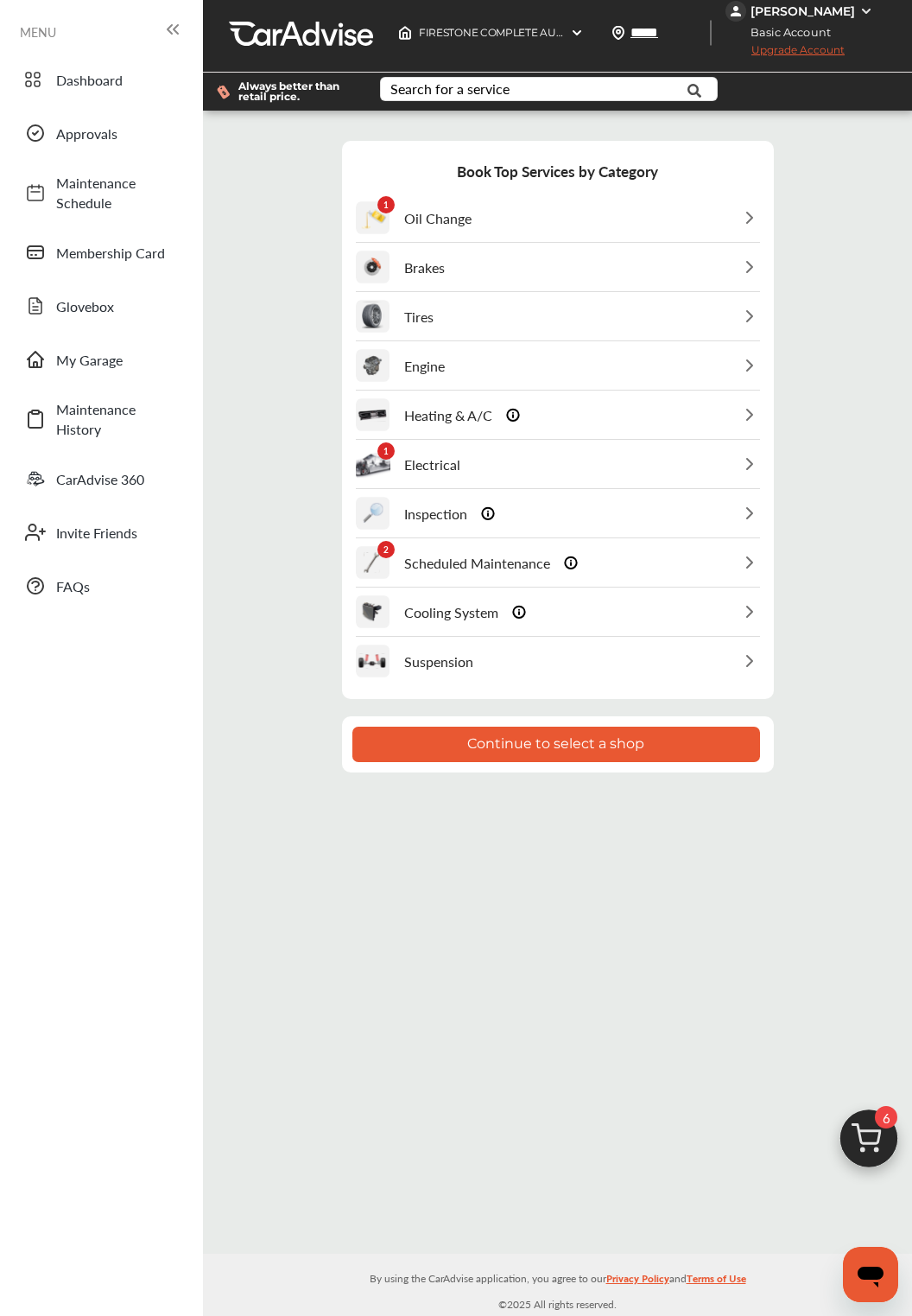
scroll to position [0, 0]
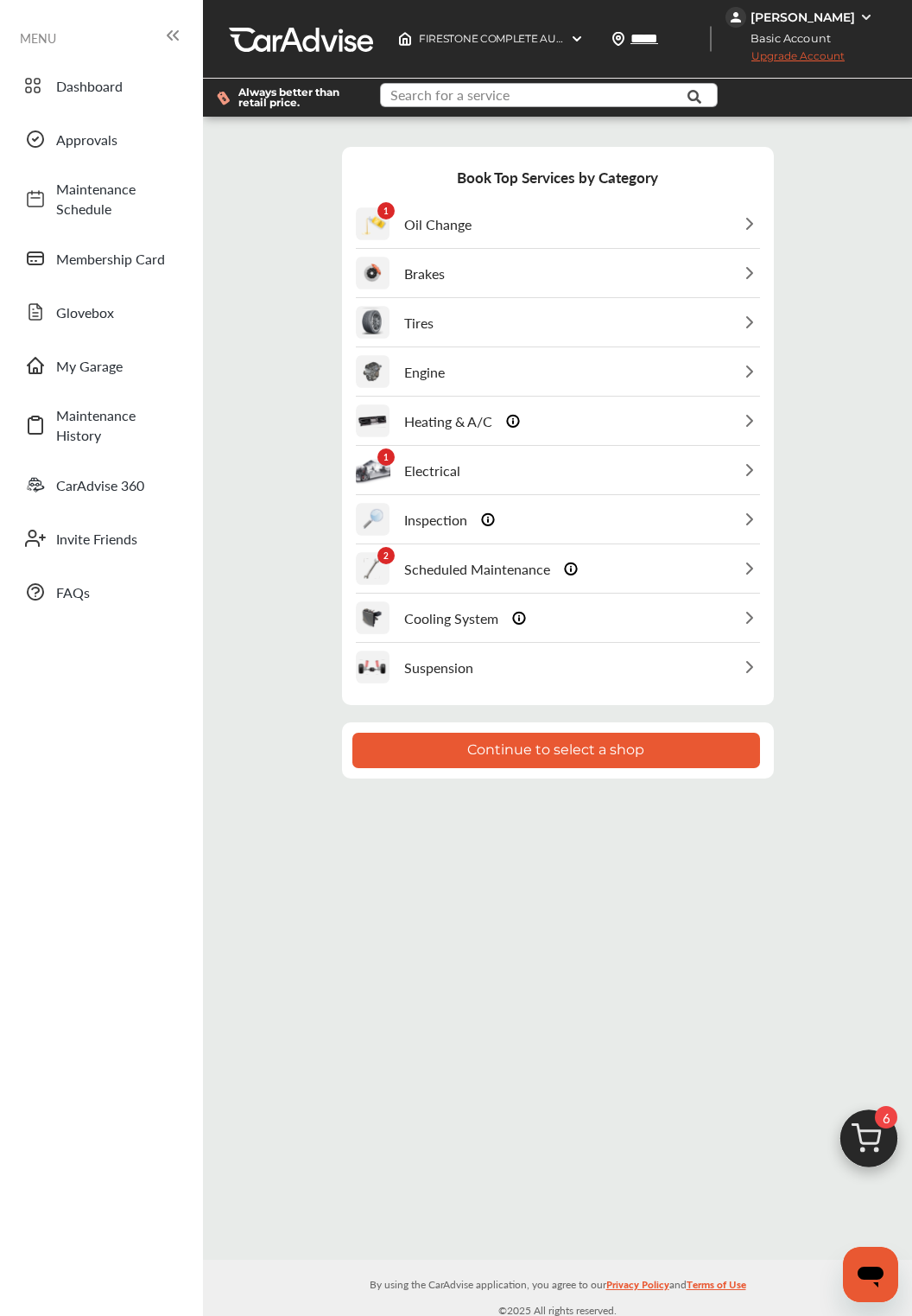
click at [592, 89] on input "text" at bounding box center [545, 98] width 328 height 27
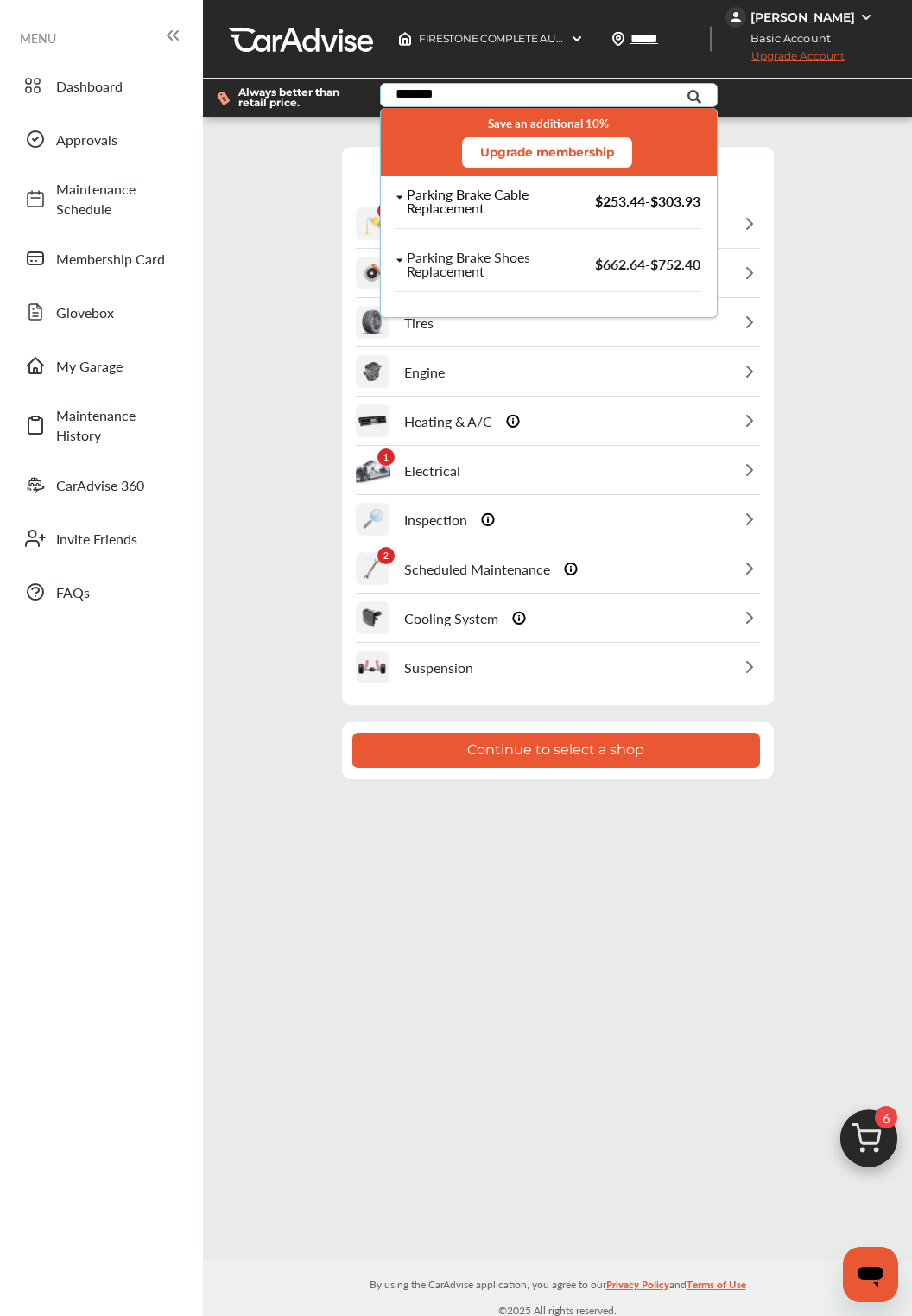
type input "*******"
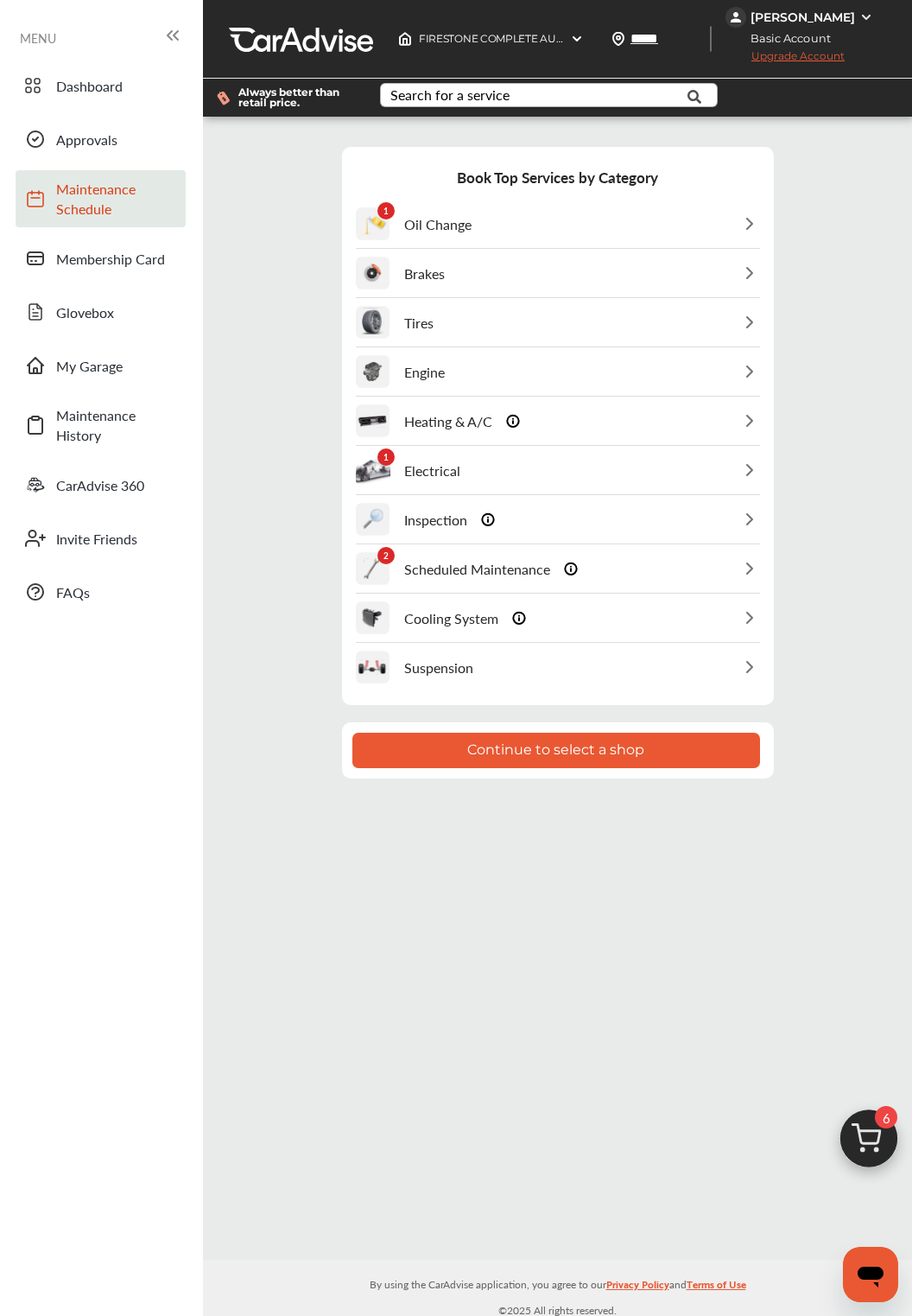
click at [99, 205] on span "Maintenance Schedule" at bounding box center [116, 198] width 121 height 40
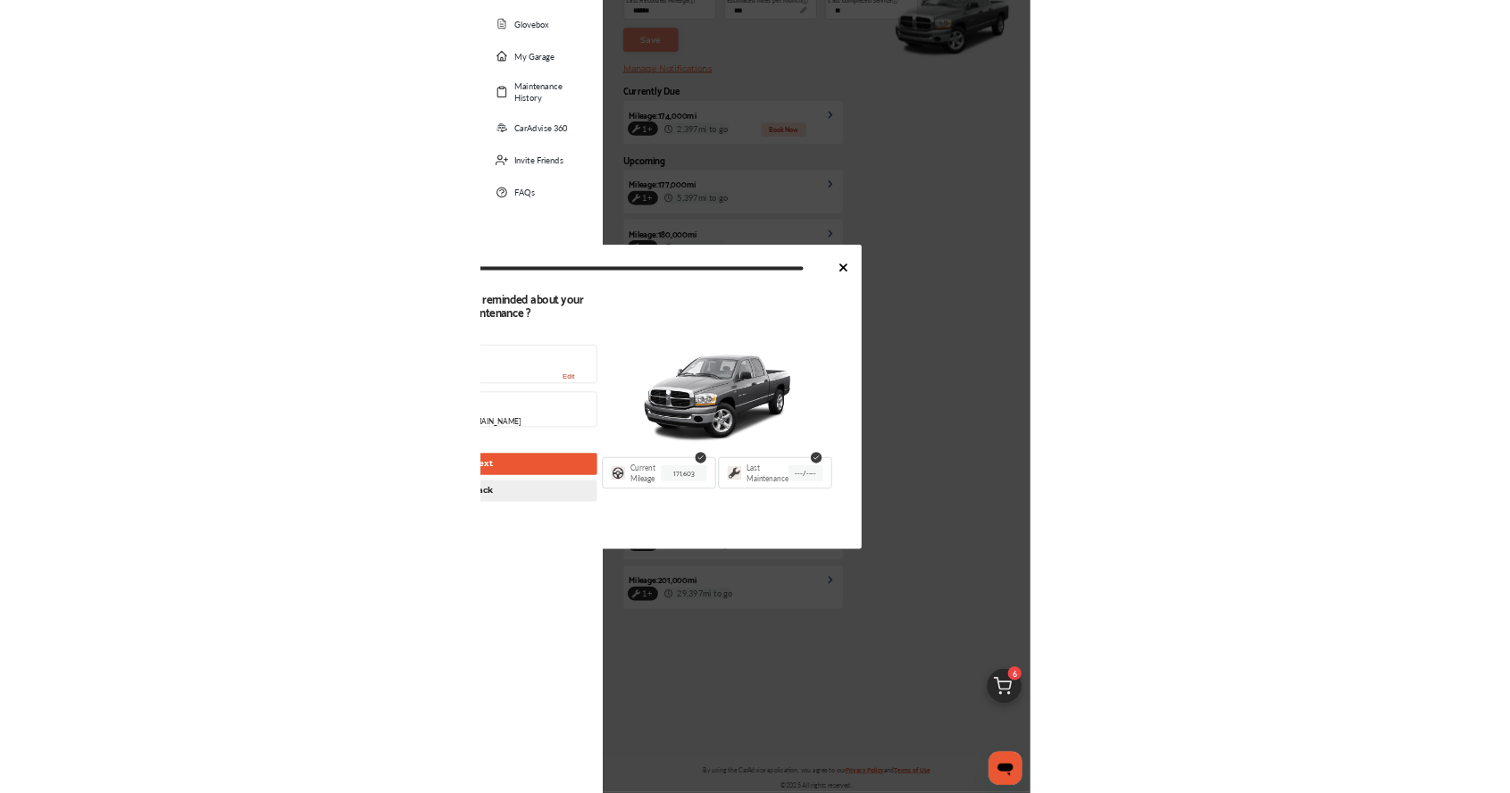
scroll to position [338, 0]
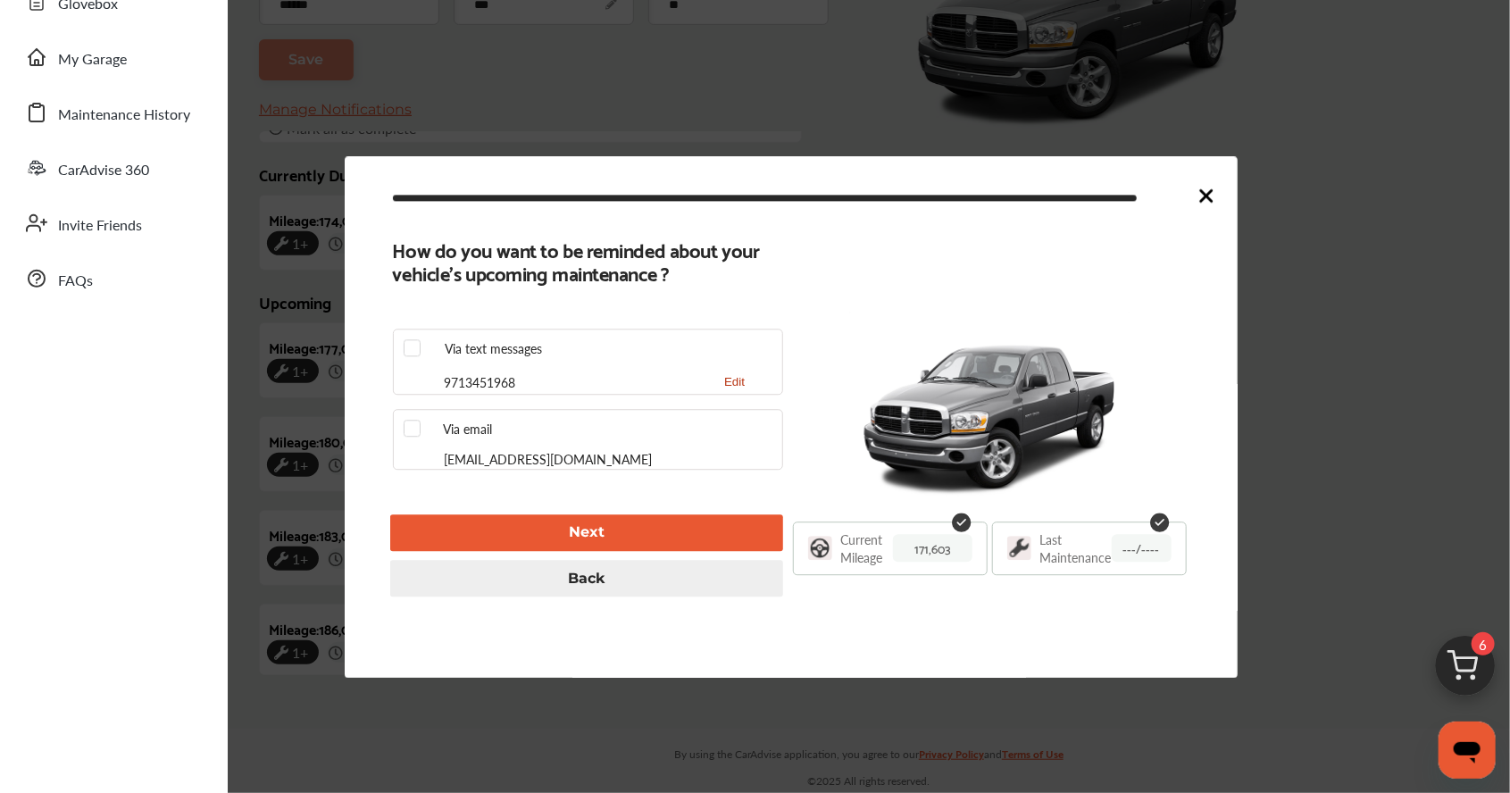
click at [942, 197] on icon at bounding box center [1206, 195] width 11 height 11
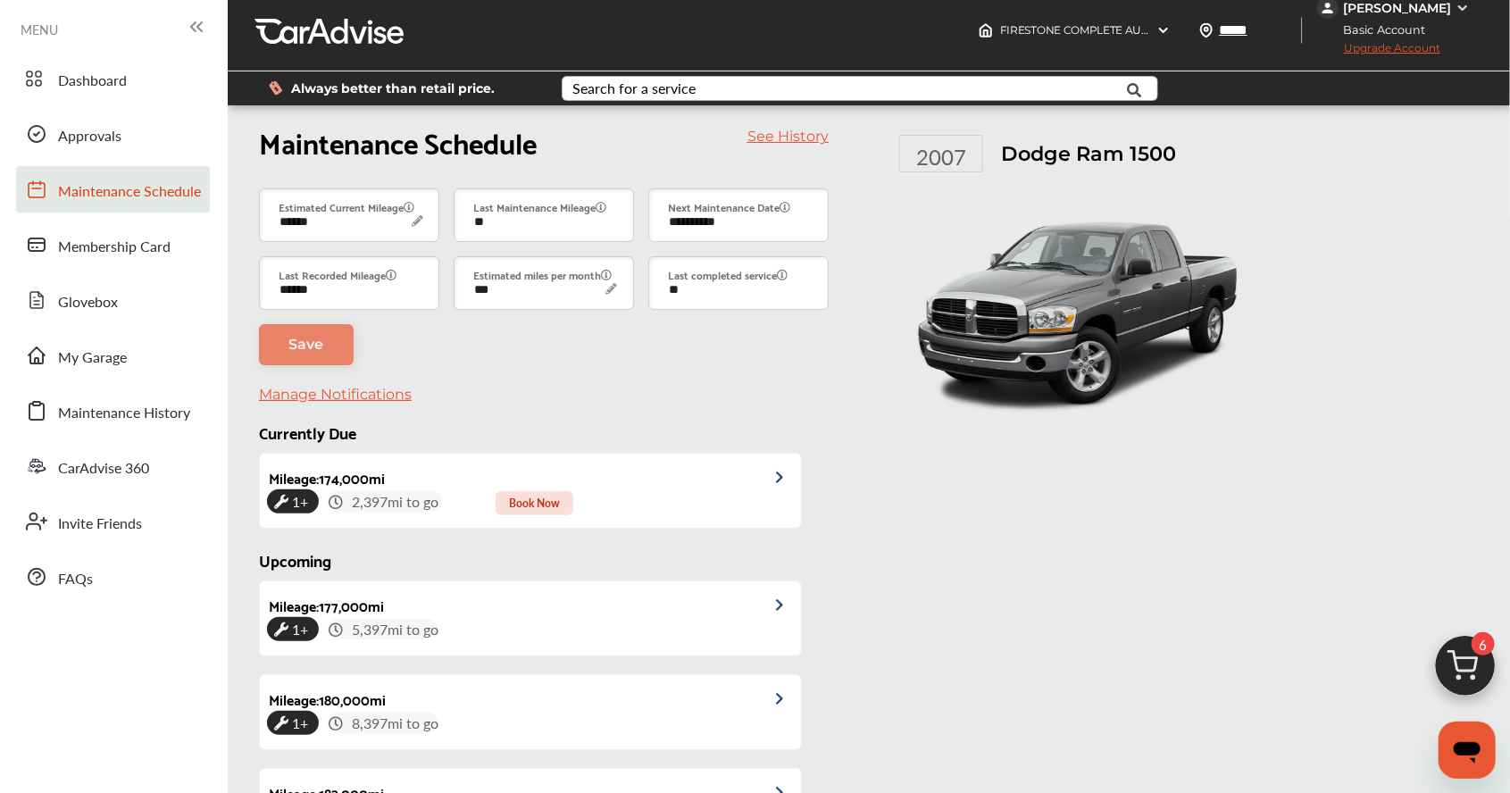
scroll to position [0, 0]
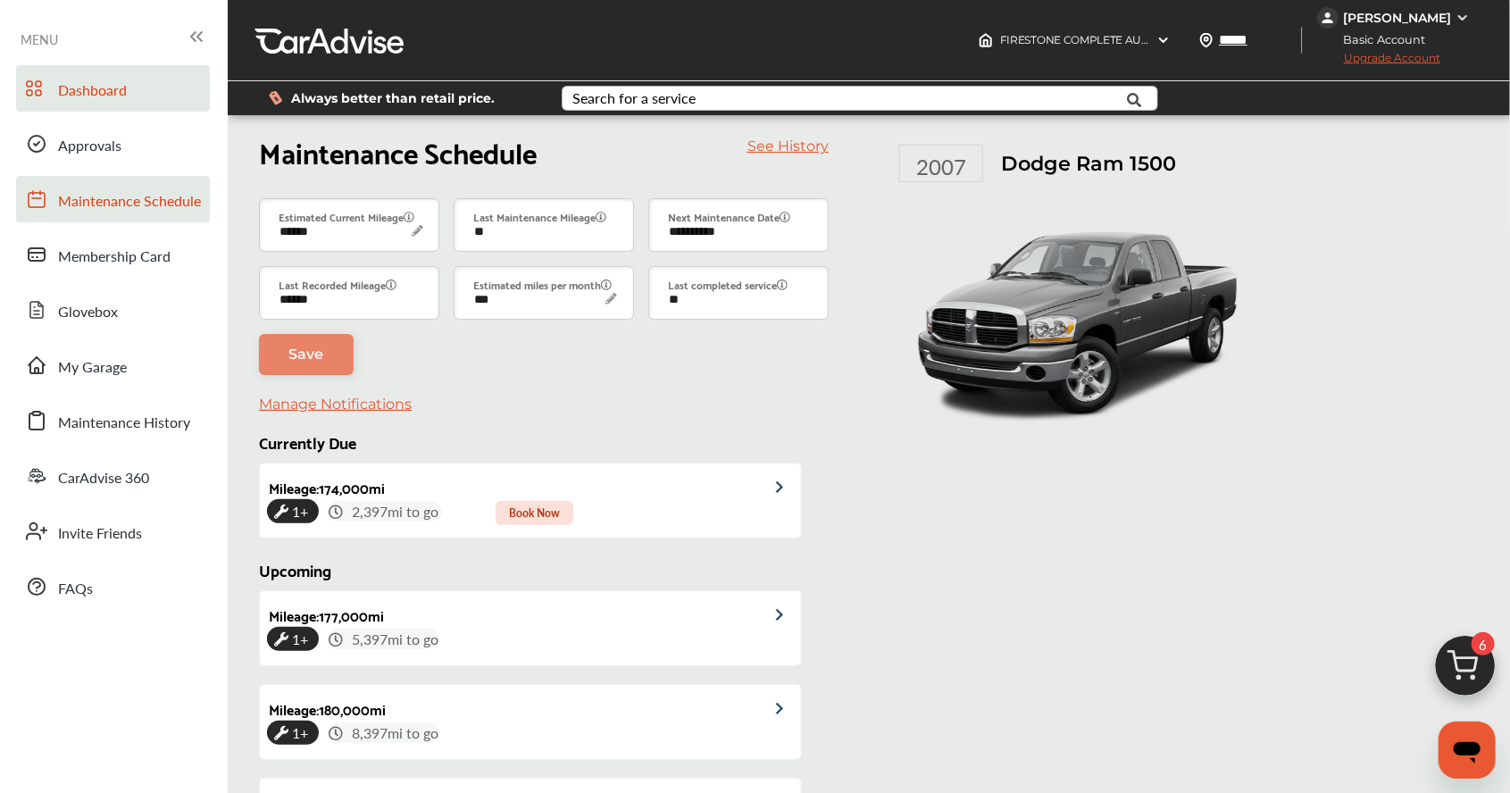
click at [143, 93] on link "Dashboard" at bounding box center [113, 88] width 194 height 46
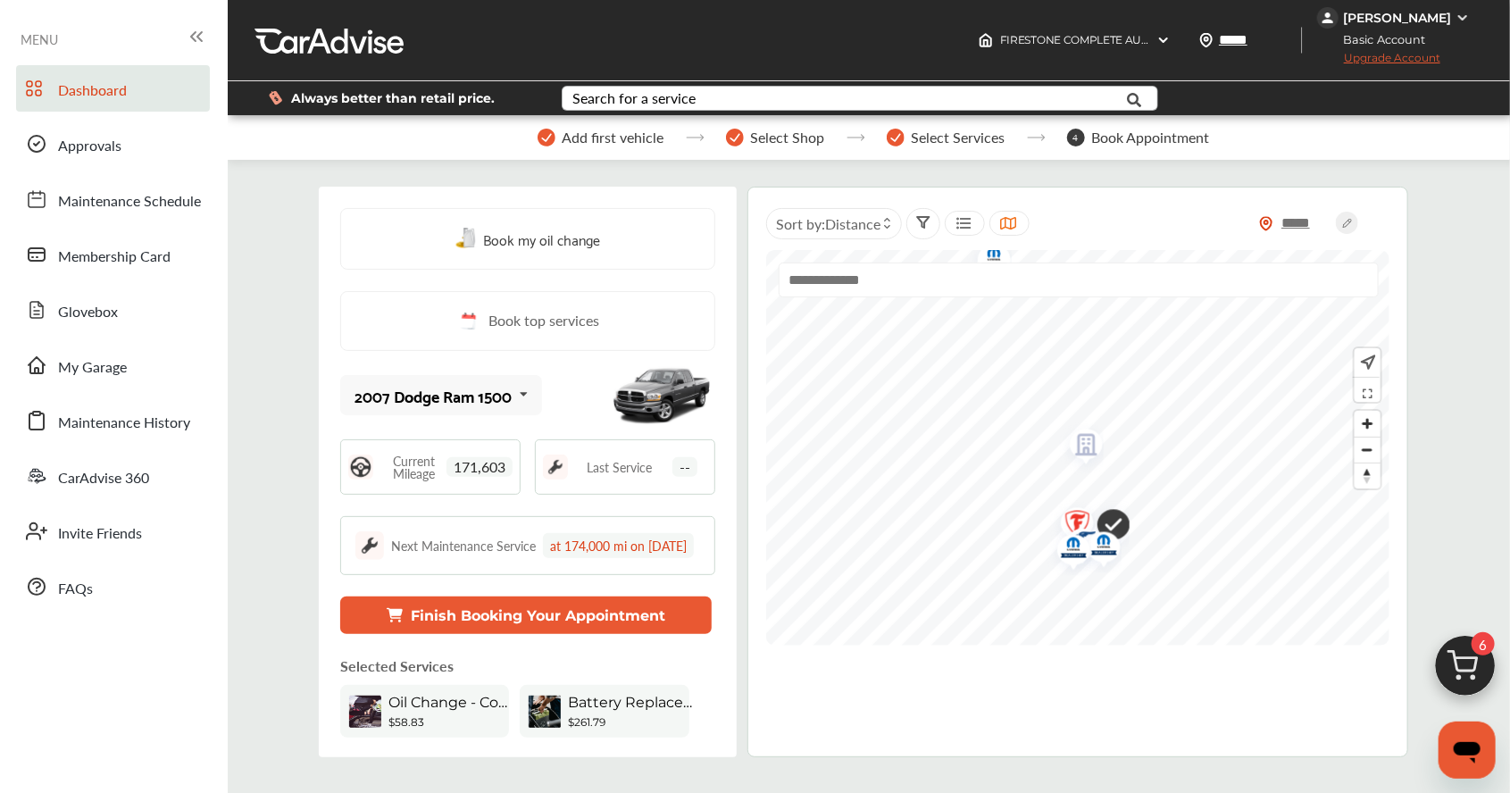
click at [512, 400] on icon at bounding box center [524, 394] width 30 height 38
click at [519, 444] on div "2007 Dodge Ram 1500" at bounding box center [438, 442] width 199 height 41
click at [637, 141] on span "Add first vehicle" at bounding box center [613, 137] width 102 height 16
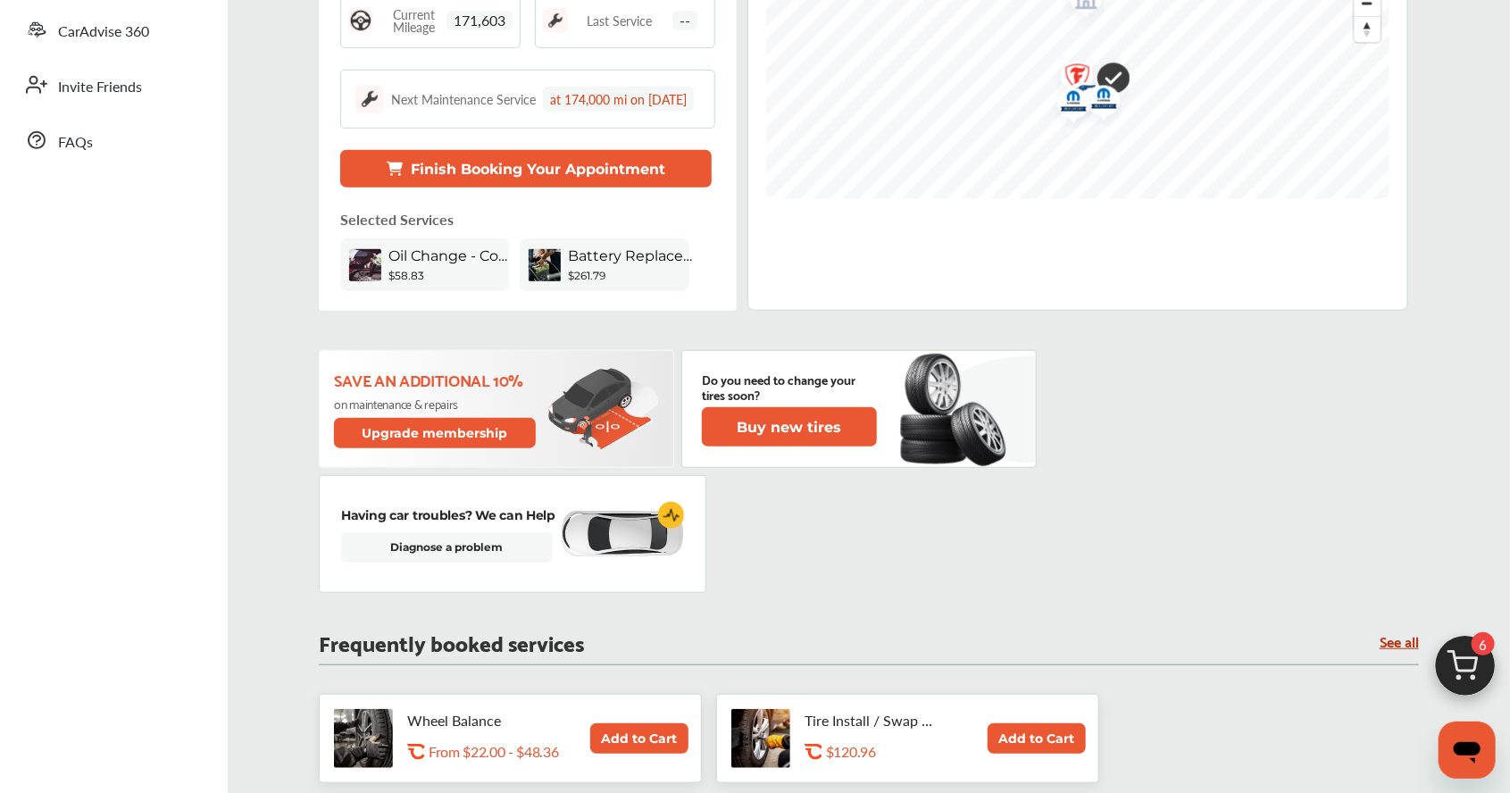
scroll to position [446, 0]
click at [509, 562] on link "Diagnose a problem" at bounding box center [447, 547] width 212 height 30
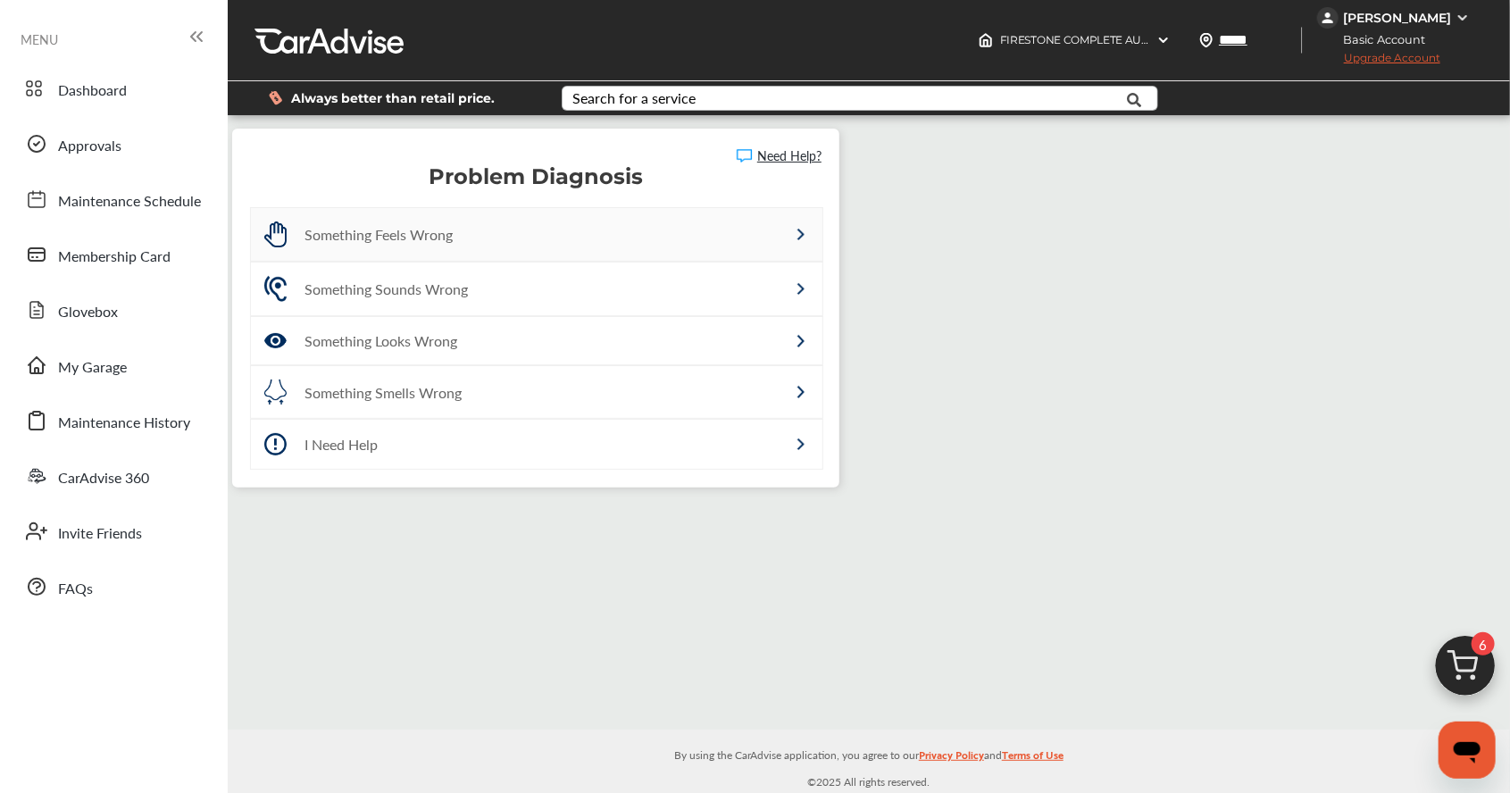
click at [645, 250] on div "Something Feels Wrong" at bounding box center [536, 234] width 571 height 53
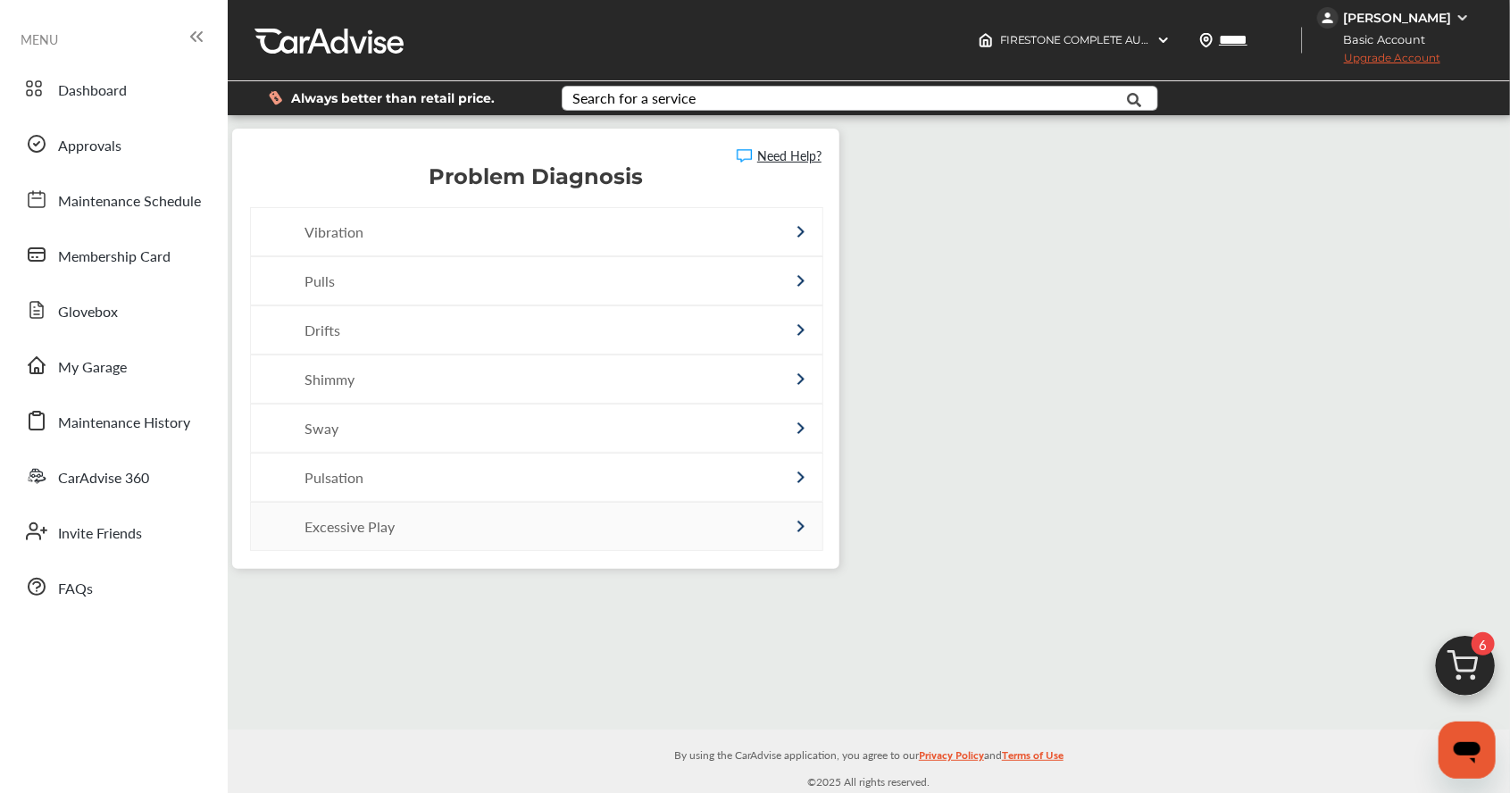
click at [412, 529] on div "Excessive Play" at bounding box center [536, 526] width 571 height 47
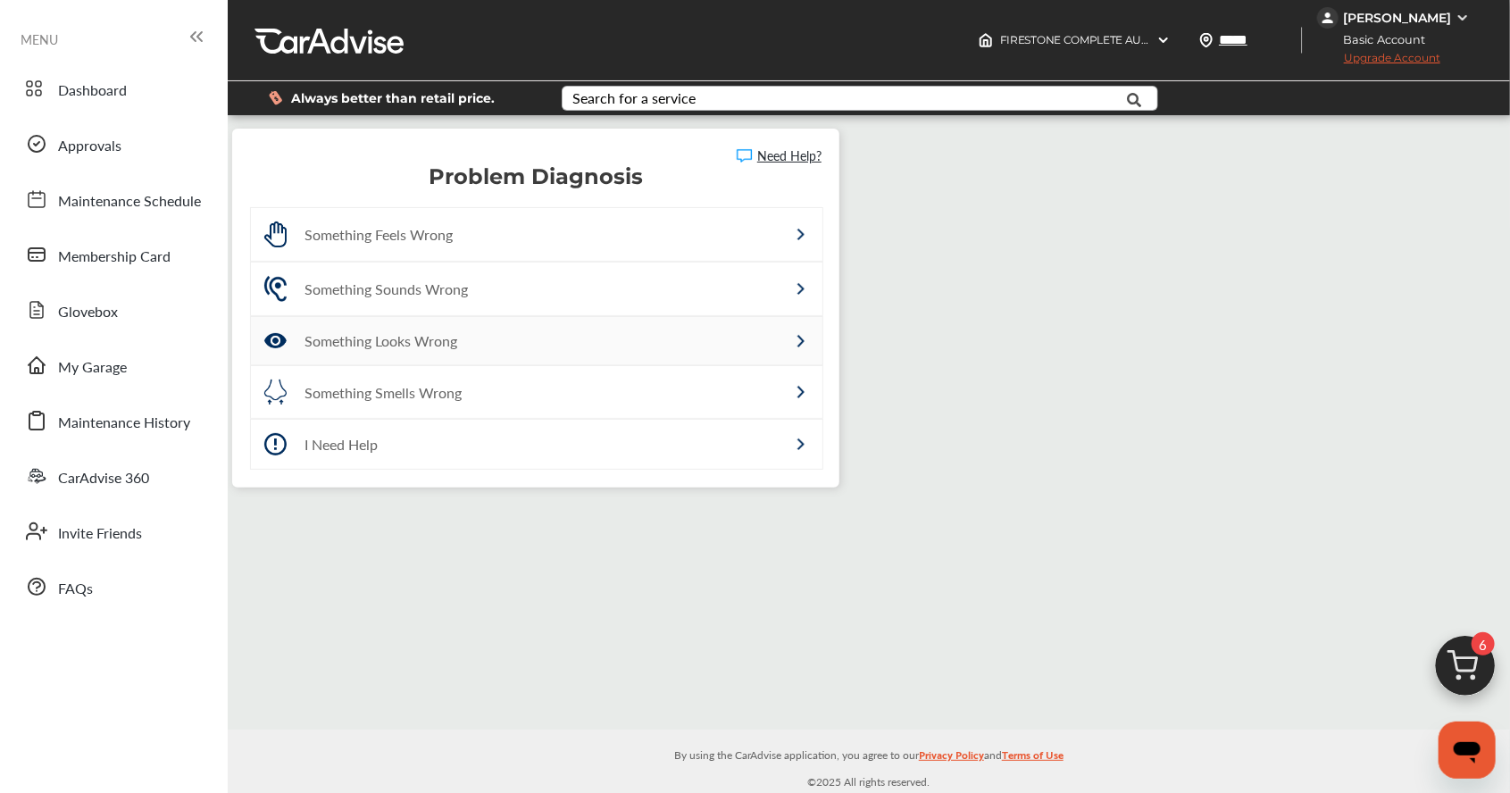
click at [479, 330] on div "Something Looks Wrong" at bounding box center [498, 340] width 388 height 21
click at [577, 279] on div "Something Sounds Wrong" at bounding box center [498, 289] width 388 height 21
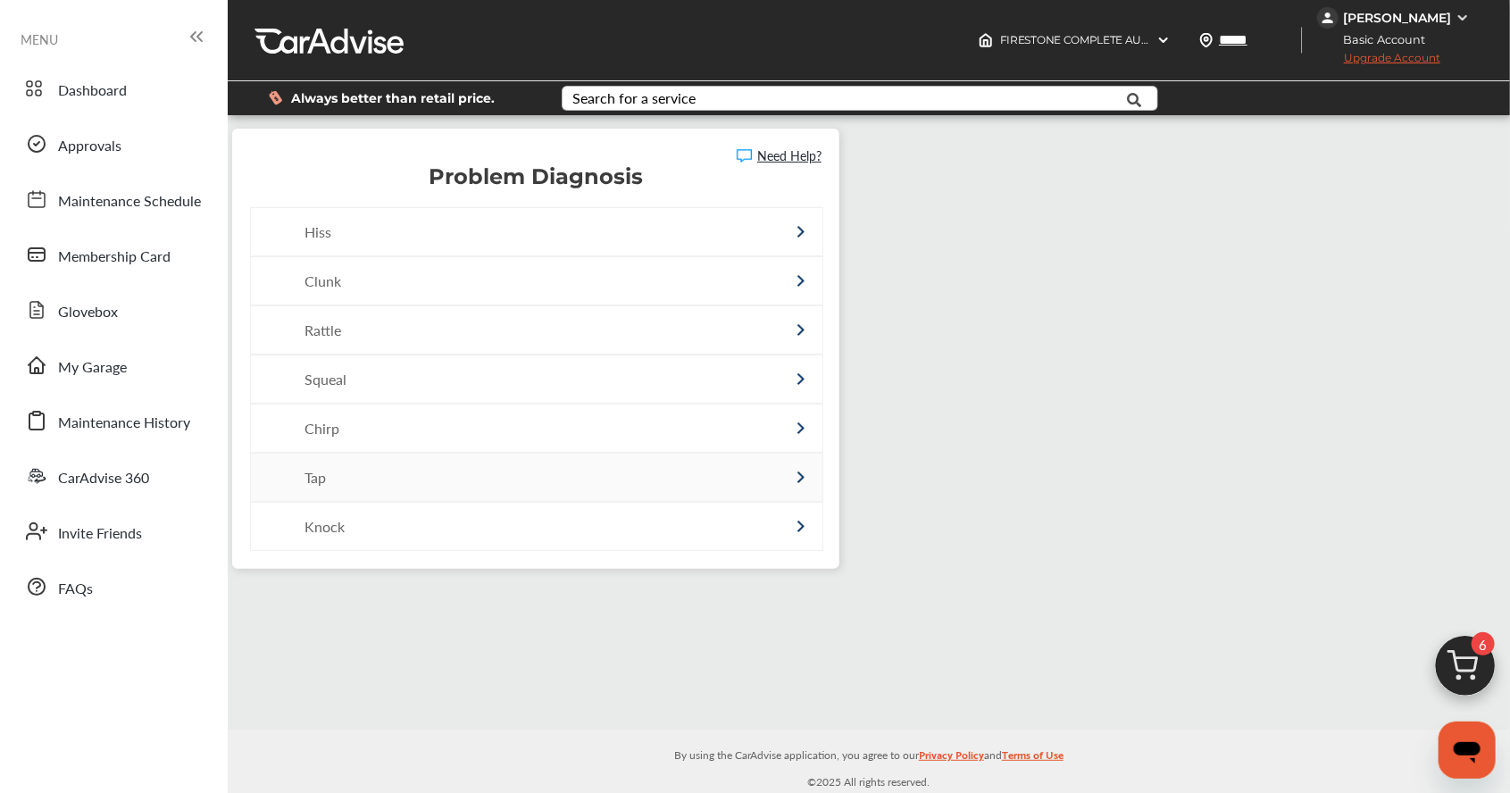
click at [646, 467] on div "Tap" at bounding box center [498, 477] width 388 height 21
click at [620, 522] on div "Knock" at bounding box center [498, 526] width 388 height 21
click at [498, 312] on div "Rattle" at bounding box center [536, 329] width 571 height 47
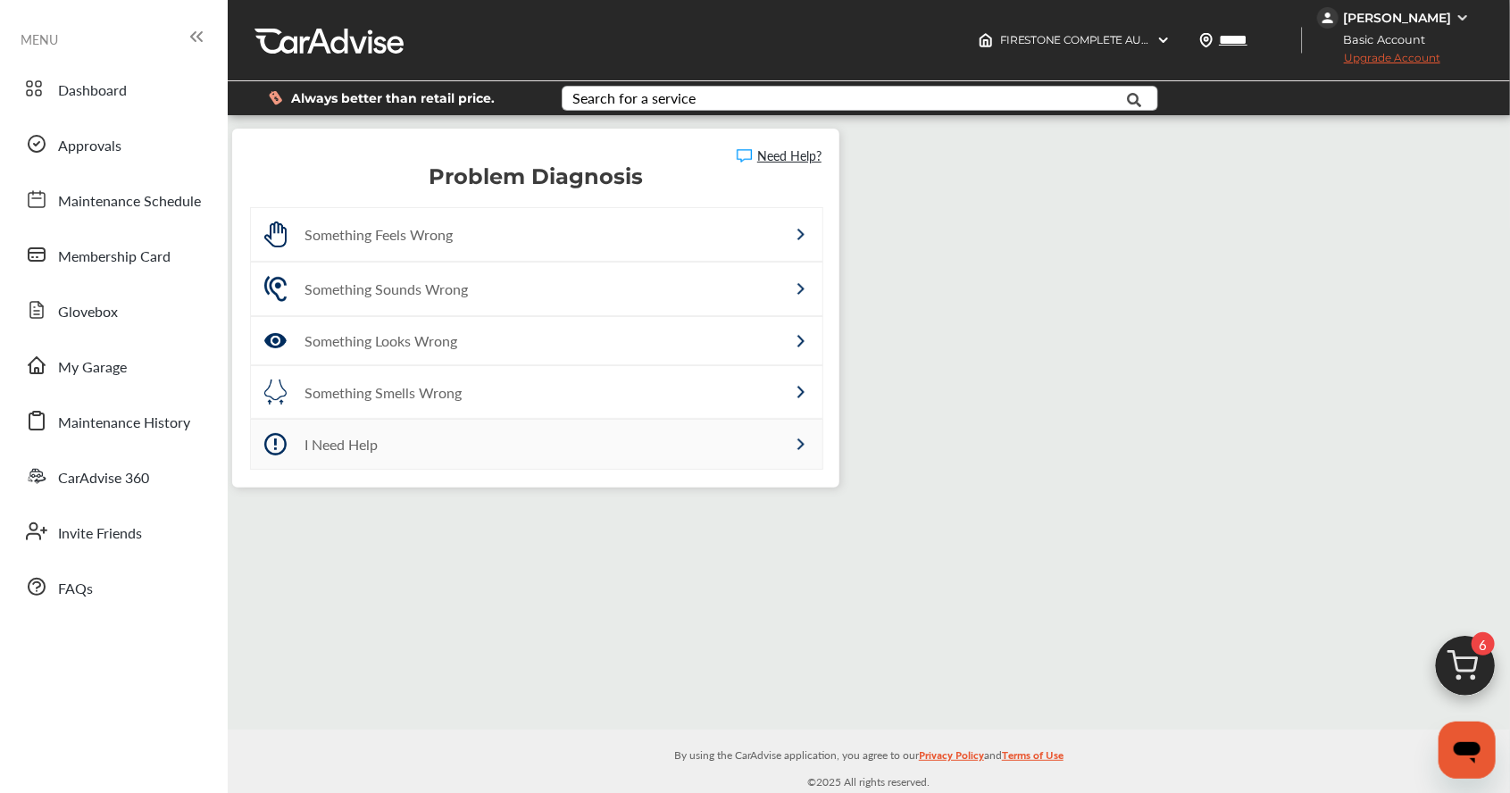
click at [529, 438] on div "I Need Help" at bounding box center [498, 444] width 388 height 21
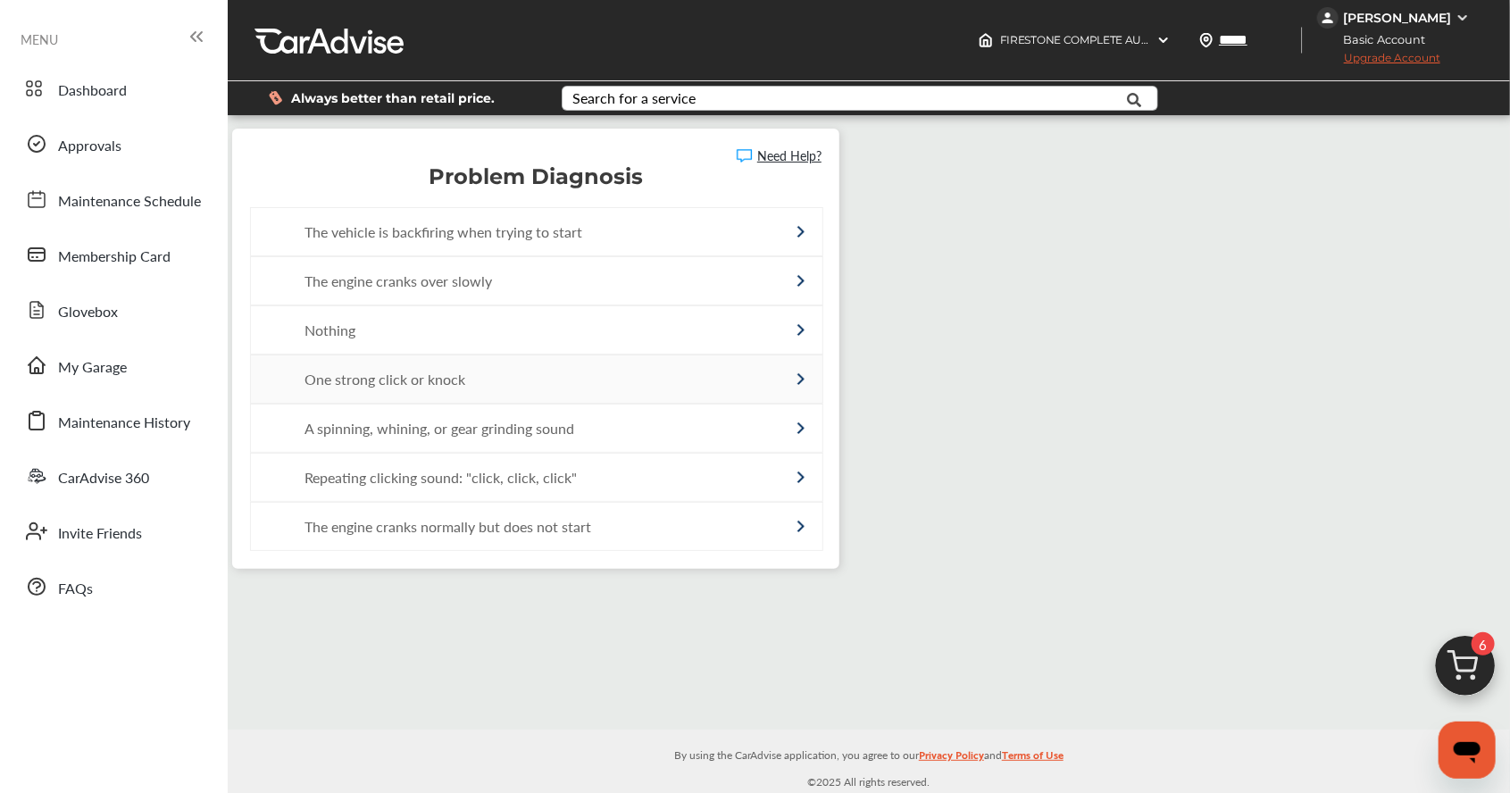
click at [670, 356] on div "One strong click or knock" at bounding box center [536, 378] width 571 height 47
click at [671, 272] on div "The engine cranks over slowly" at bounding box center [498, 281] width 388 height 21
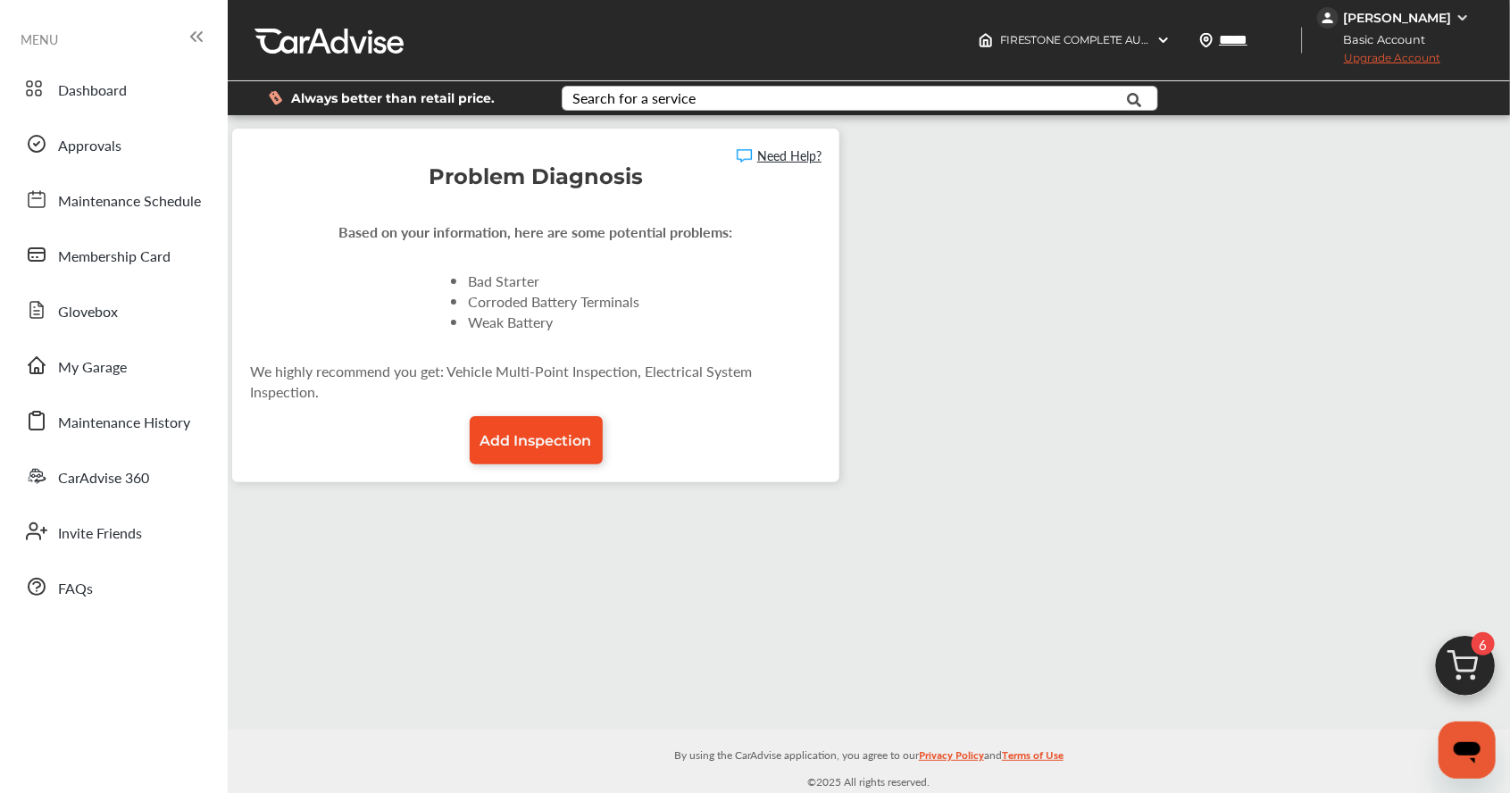
click at [595, 416] on link "Add Inspection" at bounding box center [536, 440] width 133 height 48
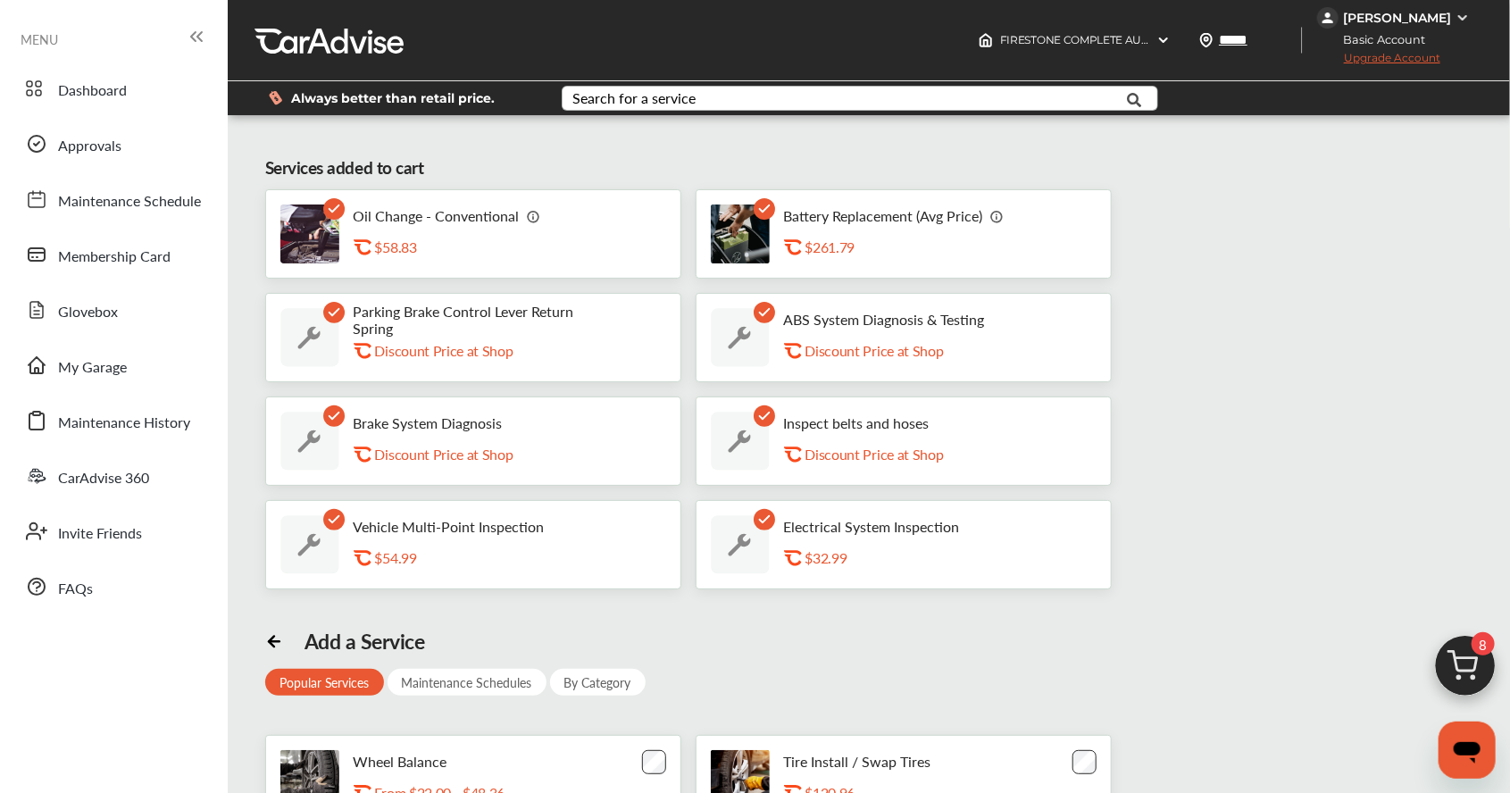
click at [500, 356] on div "Discount Price at Shop" at bounding box center [464, 350] width 179 height 17
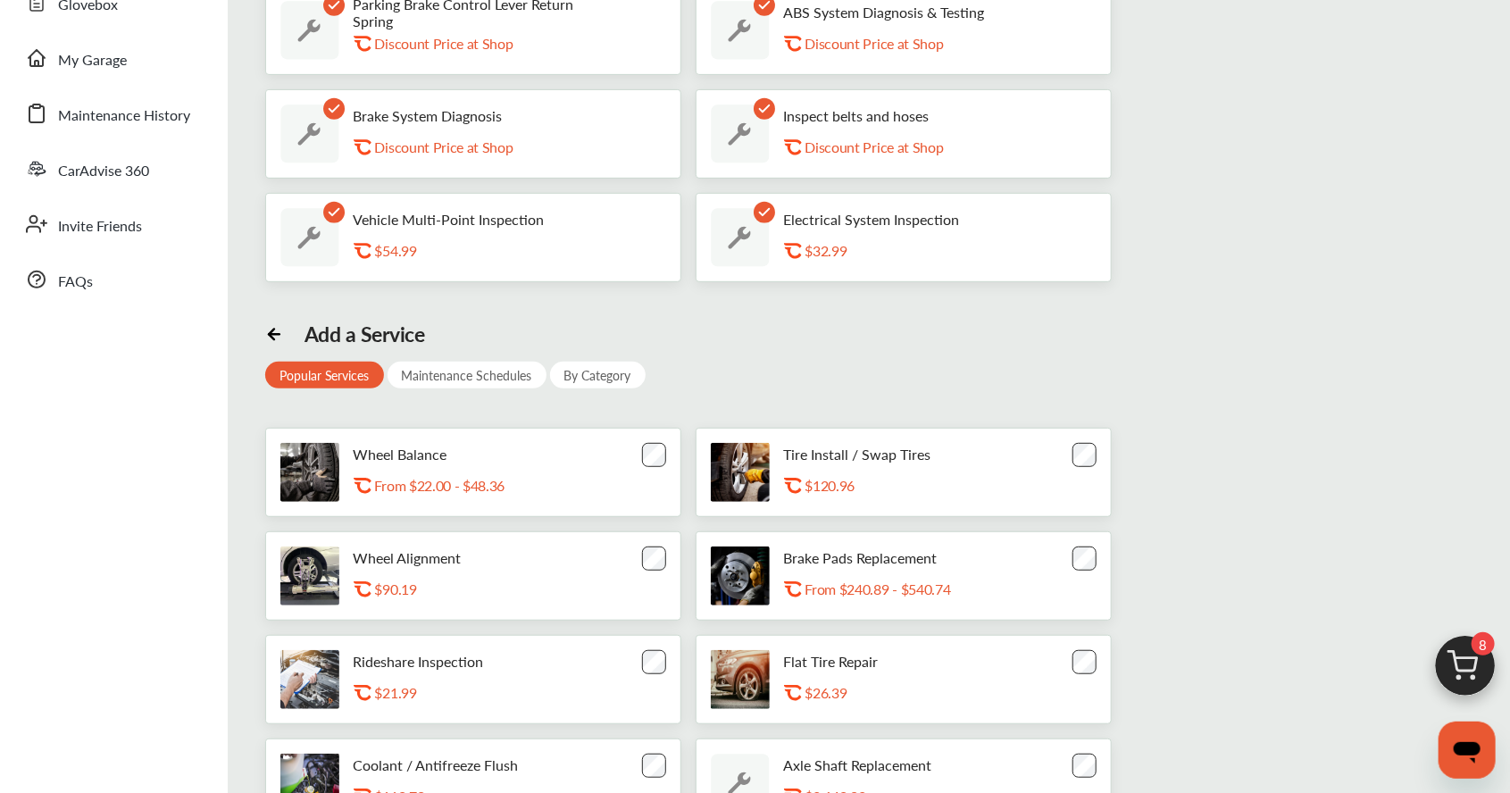
scroll to position [307, 0]
click at [942, 713] on img at bounding box center [1465, 671] width 86 height 86
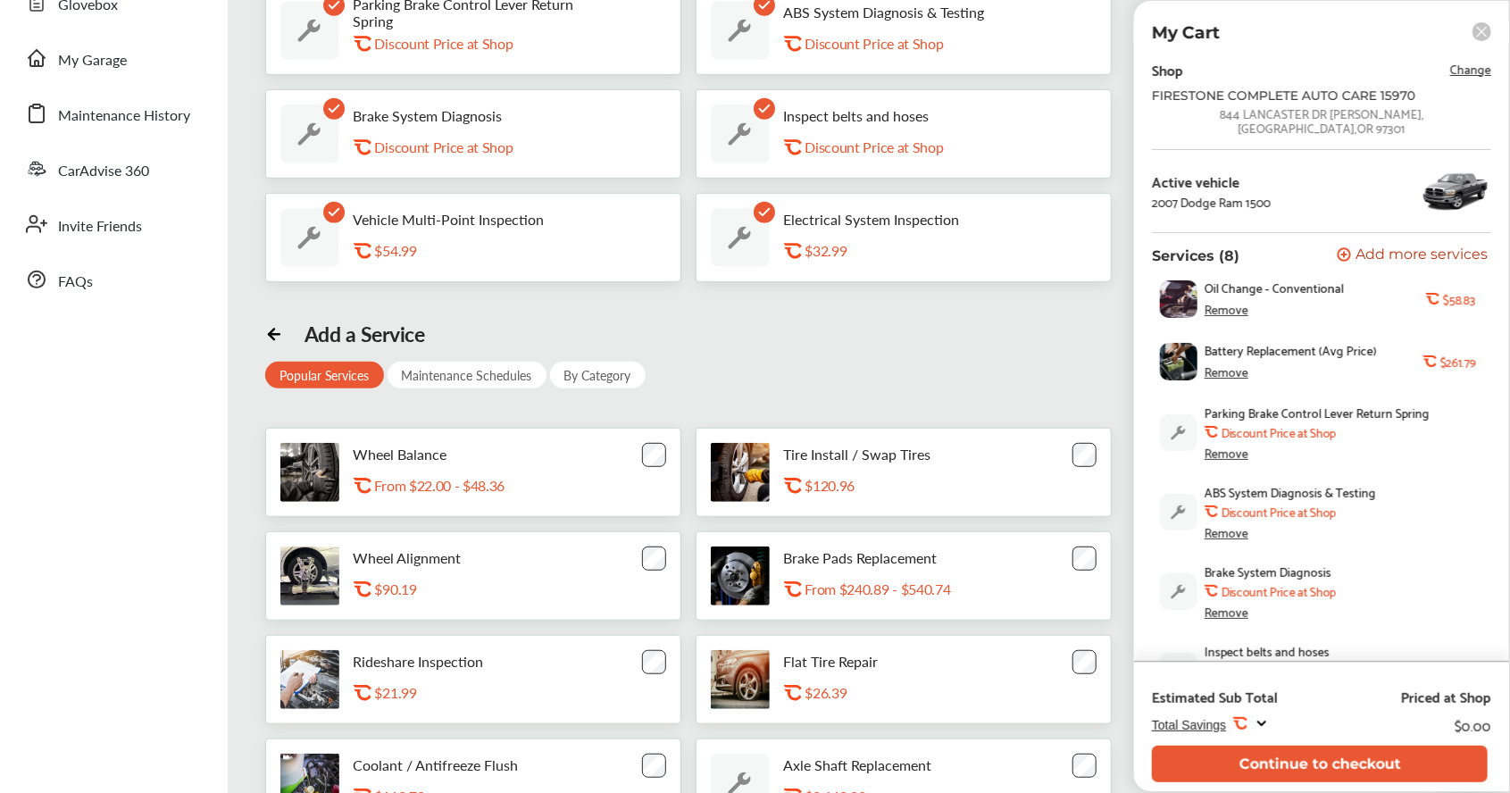
click at [942, 732] on span "Total Savings" at bounding box center [1189, 725] width 74 height 14
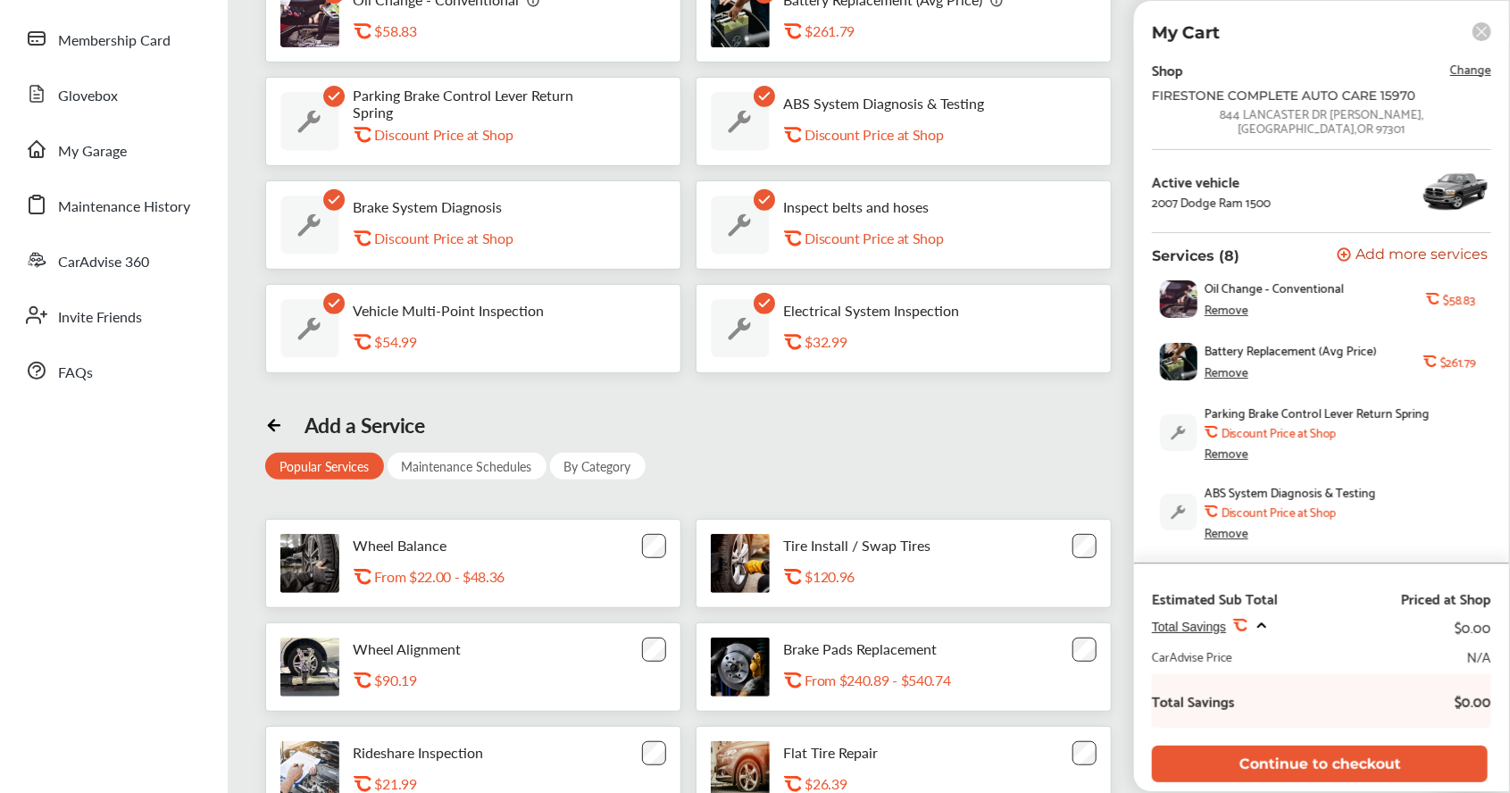
scroll to position [0, 0]
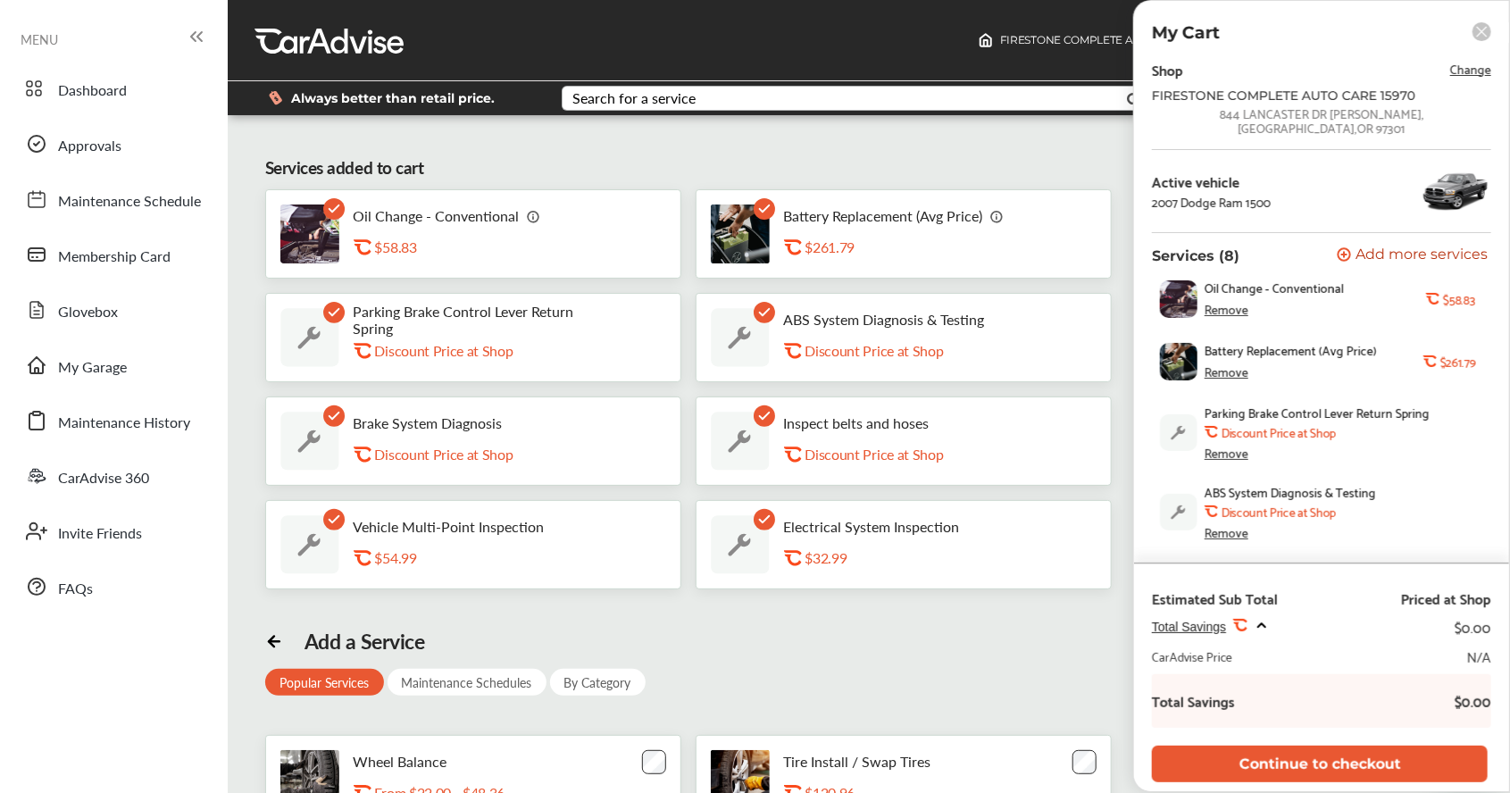
click at [846, 412] on div "Inspect belts and hoses .st0{fill:#FA4A1C;} Discount Price at Shop" at bounding box center [847, 441] width 273 height 59
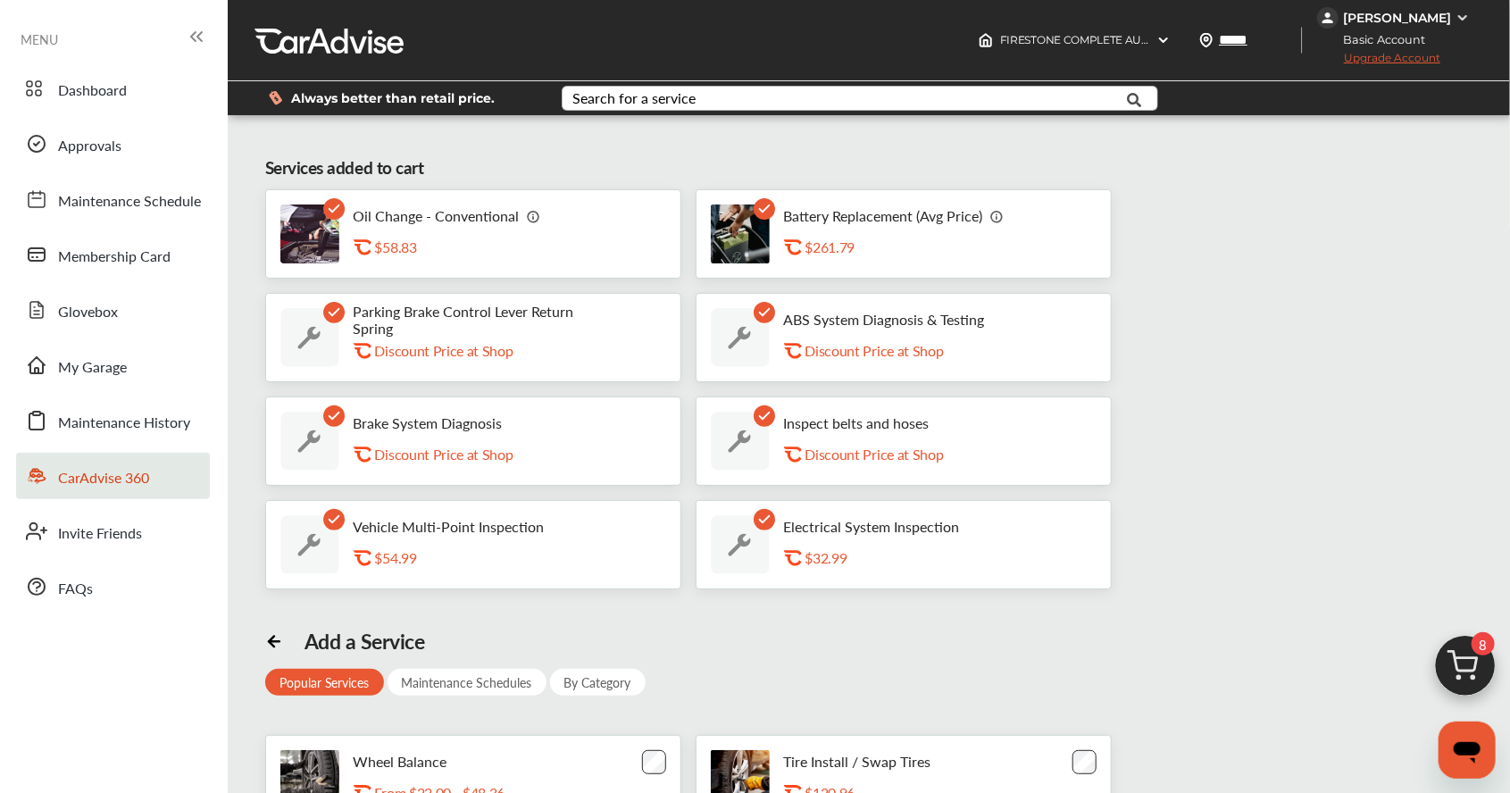
click at [187, 489] on link "CarAdvise 360" at bounding box center [113, 476] width 194 height 46
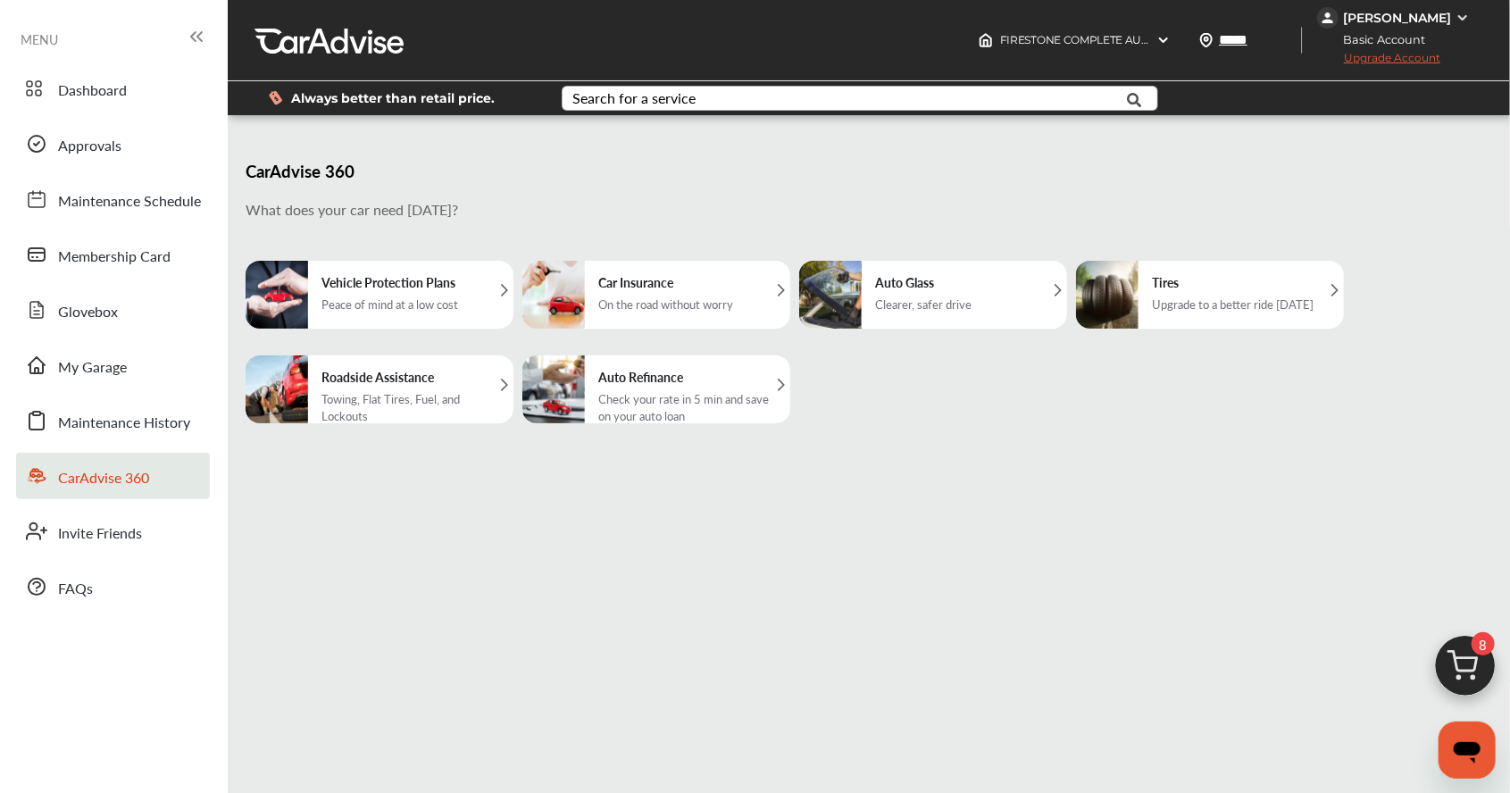
click at [472, 319] on div "Vehicle Protection Plans Peace of mind at a low cost" at bounding box center [380, 295] width 268 height 68
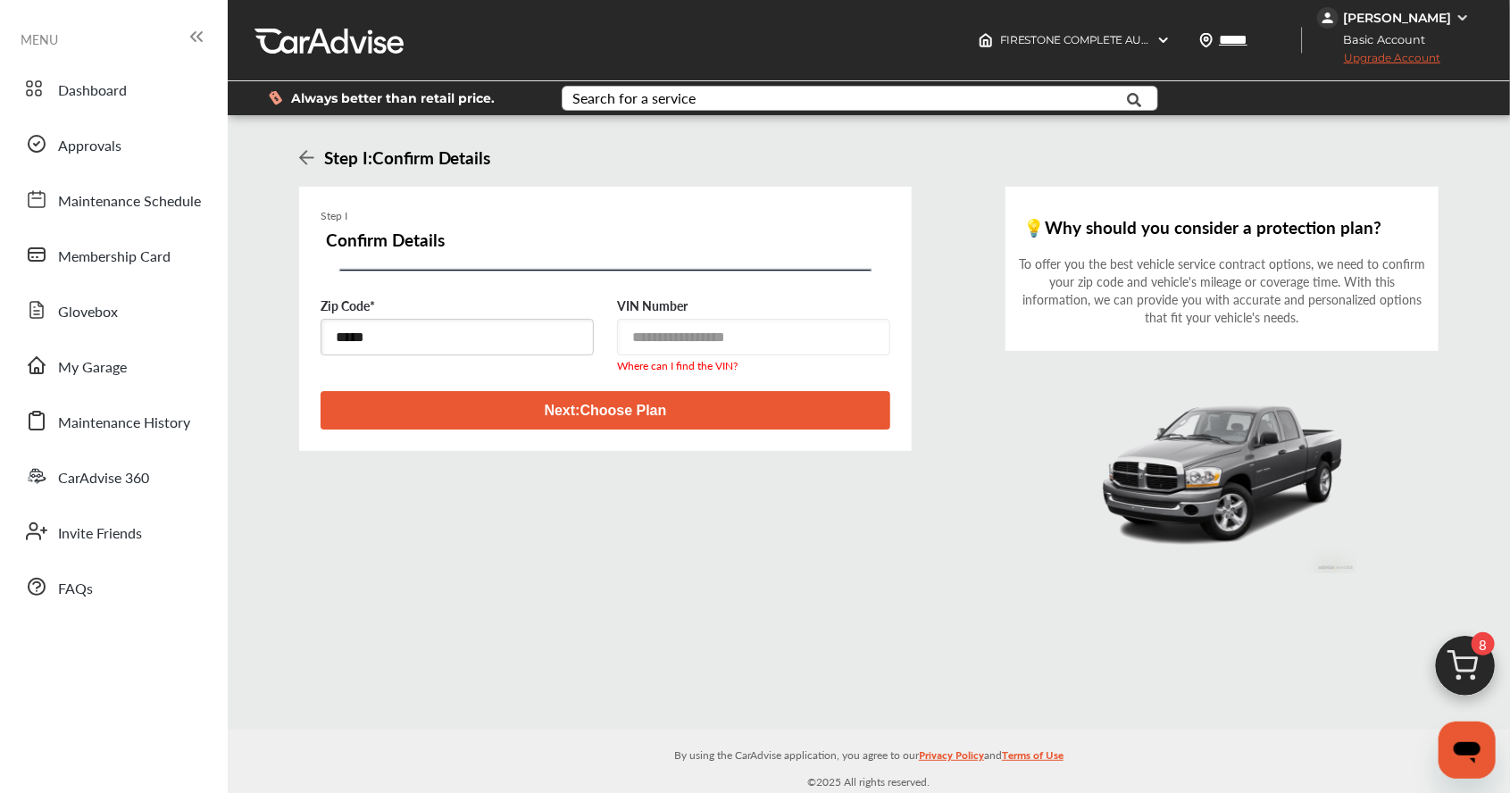
click at [814, 328] on div at bounding box center [753, 337] width 273 height 37
click at [800, 391] on button "Next : Choose Plan" at bounding box center [606, 410] width 570 height 38
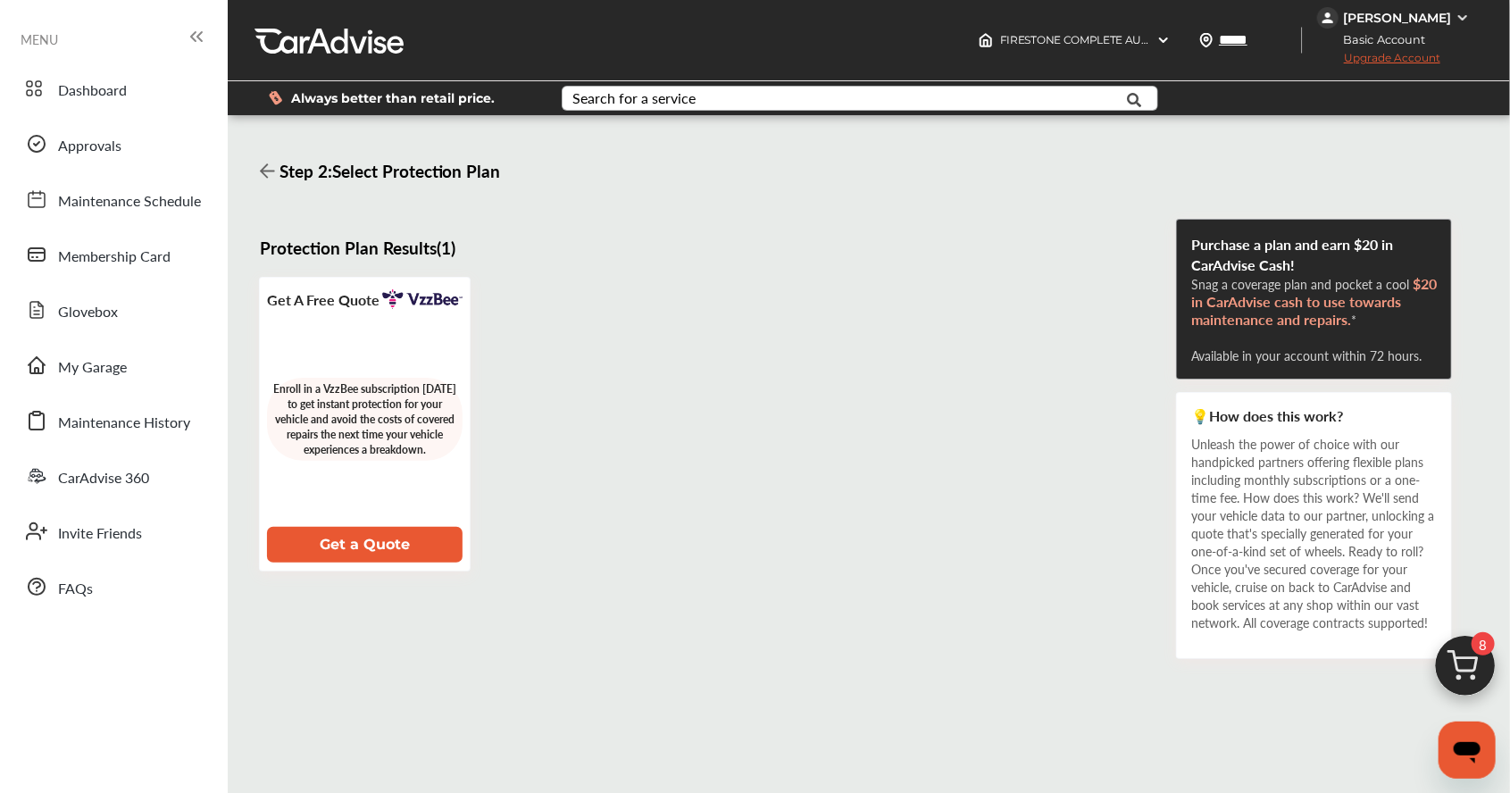
click at [445, 528] on button "Get a Quote" at bounding box center [365, 545] width 196 height 36
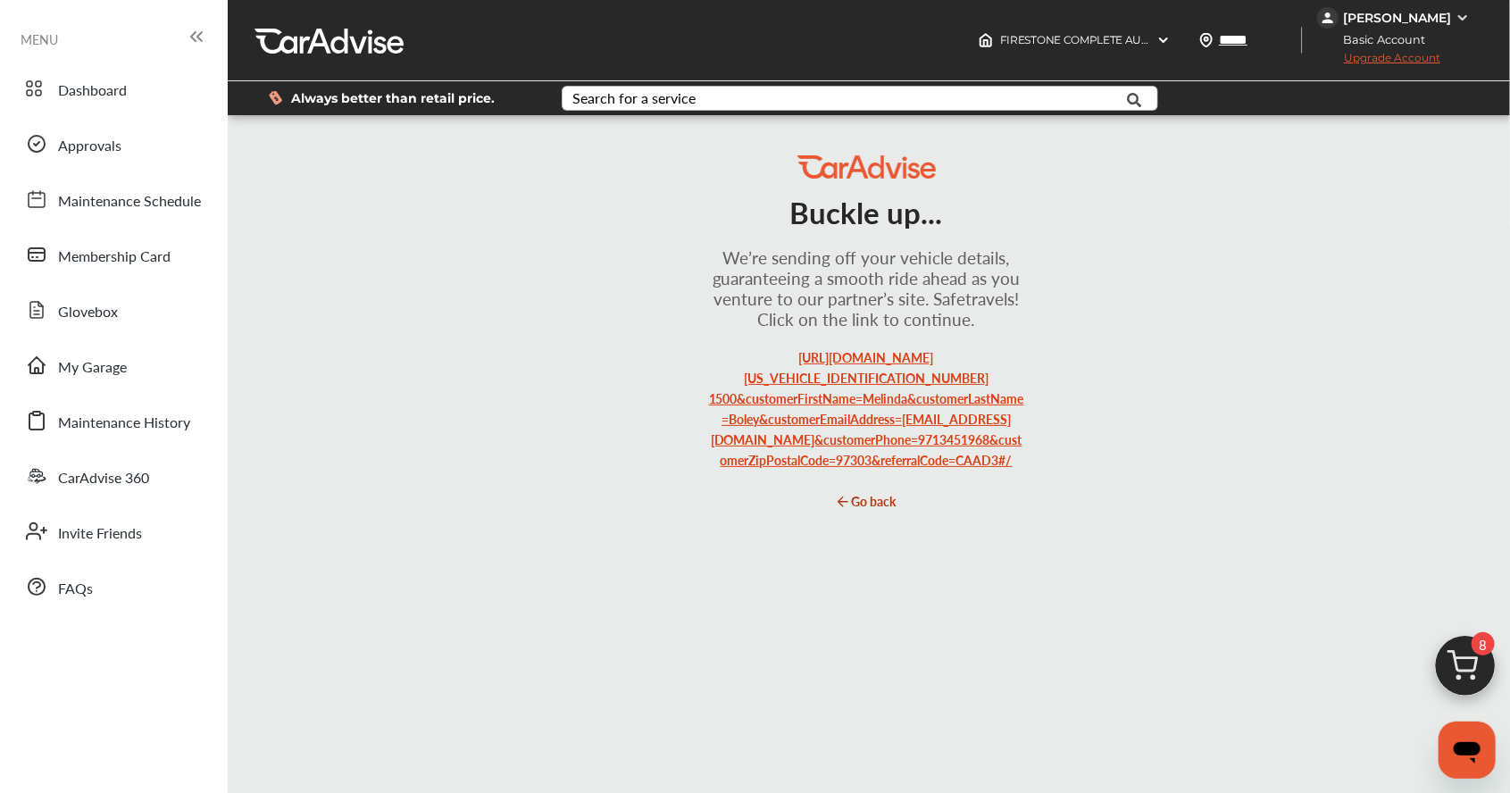
click at [929, 439] on link "[URL][DOMAIN_NAME][US_VEHICLE_IDENTIFICATION_NUMBER] 1500&customerFirstName=Mel…" at bounding box center [866, 408] width 315 height 121
